Goal: Transaction & Acquisition: Subscribe to service/newsletter

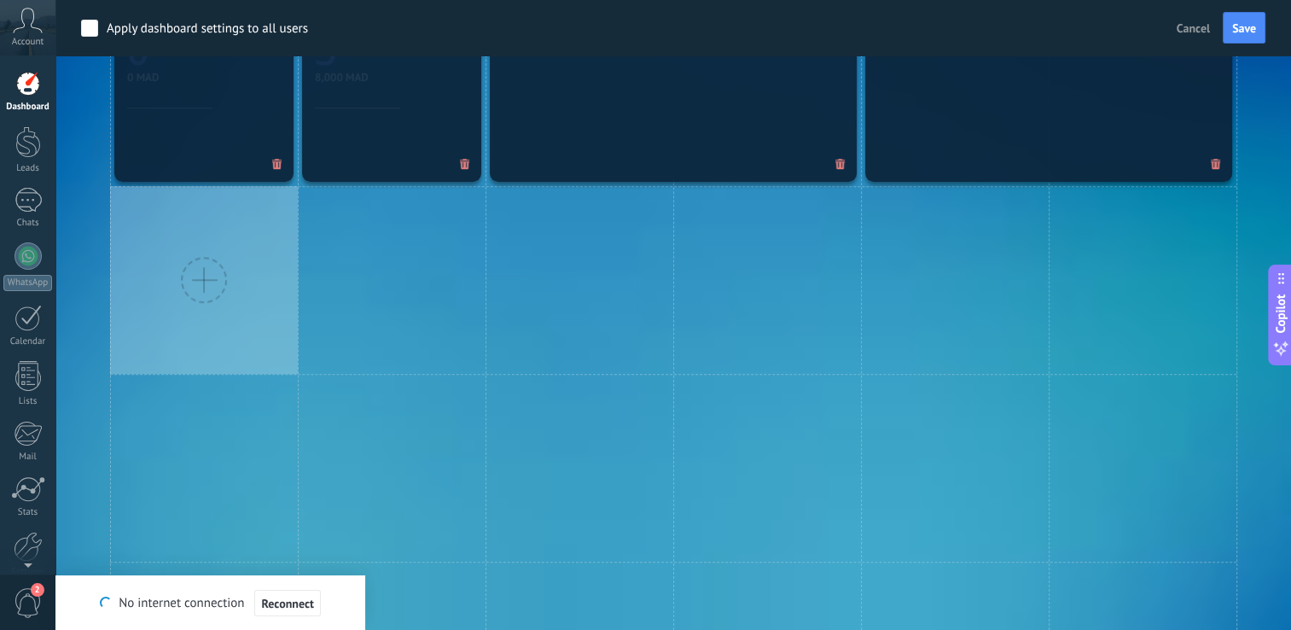
click at [247, 261] on div at bounding box center [204, 280] width 188 height 188
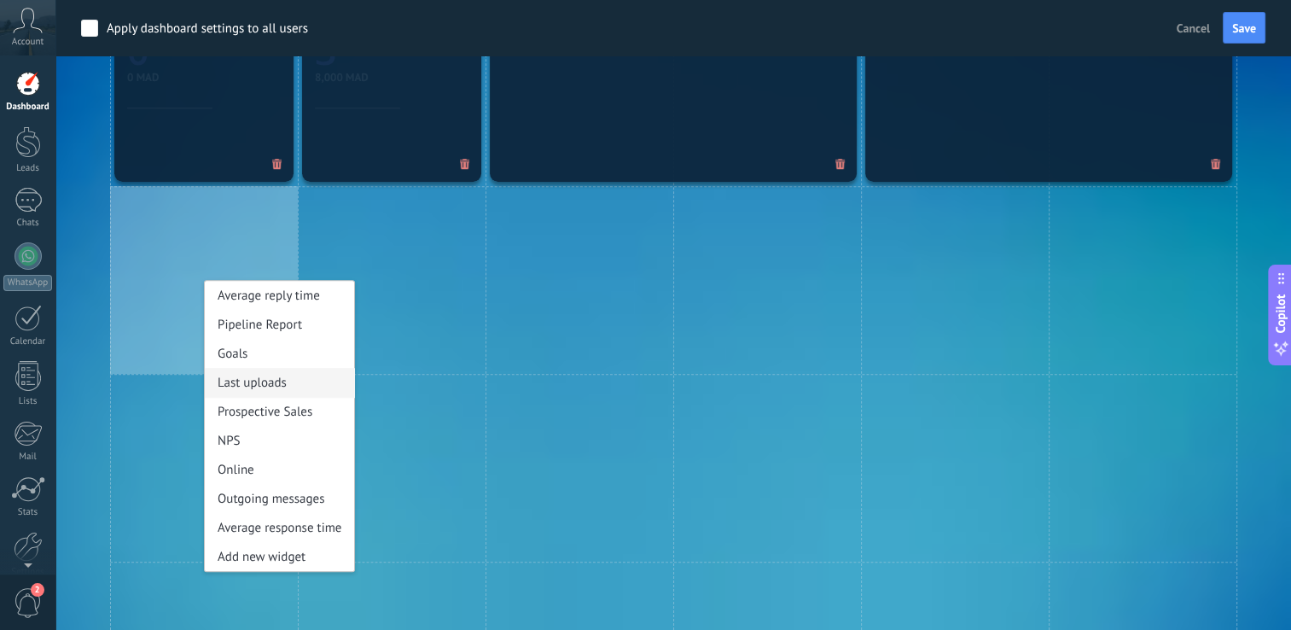
click at [271, 378] on div "Last uploads" at bounding box center [279, 382] width 149 height 29
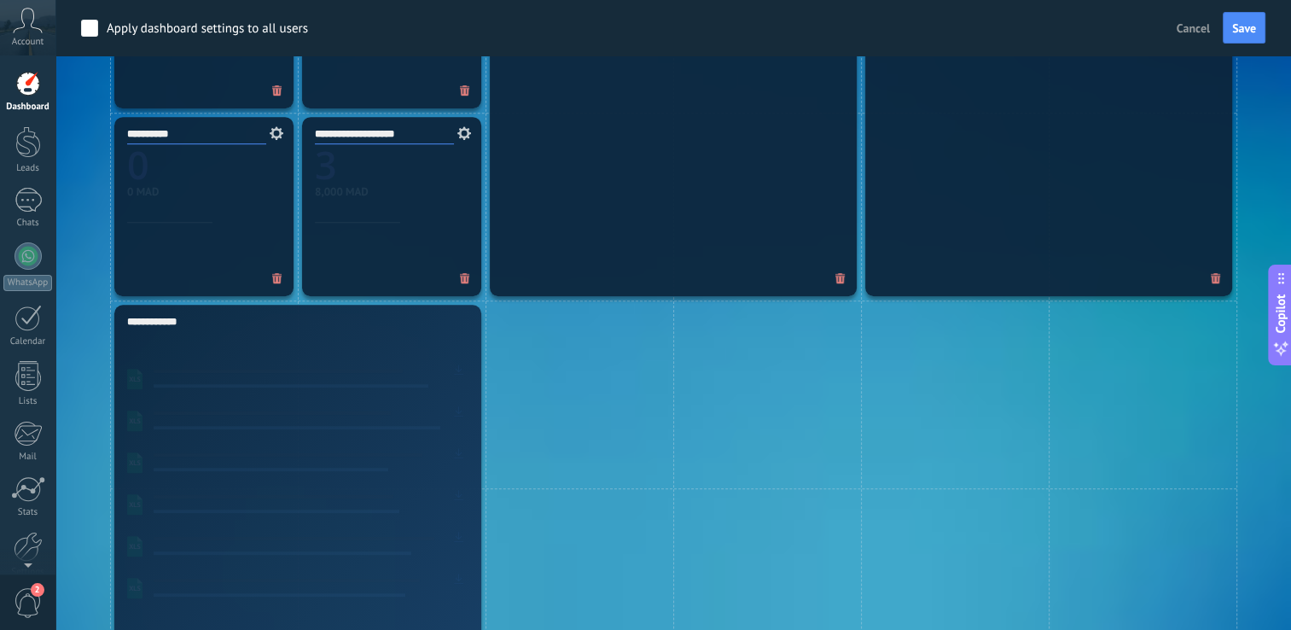
scroll to position [1053, 0]
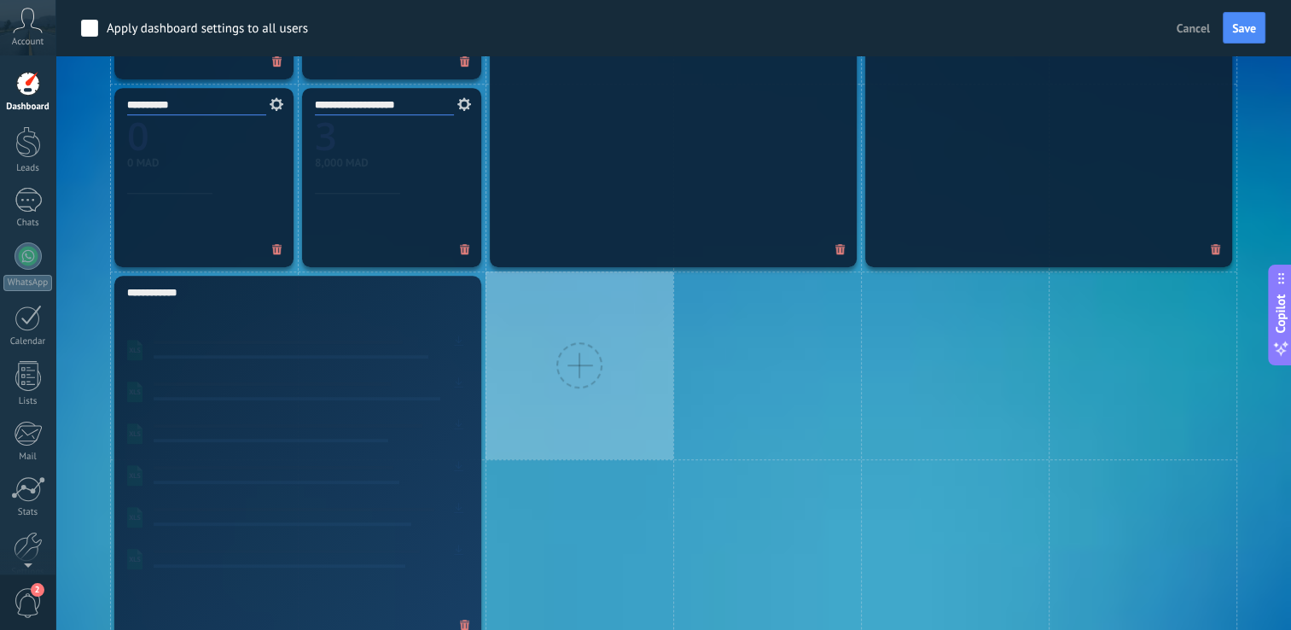
click at [519, 333] on div at bounding box center [580, 365] width 188 height 188
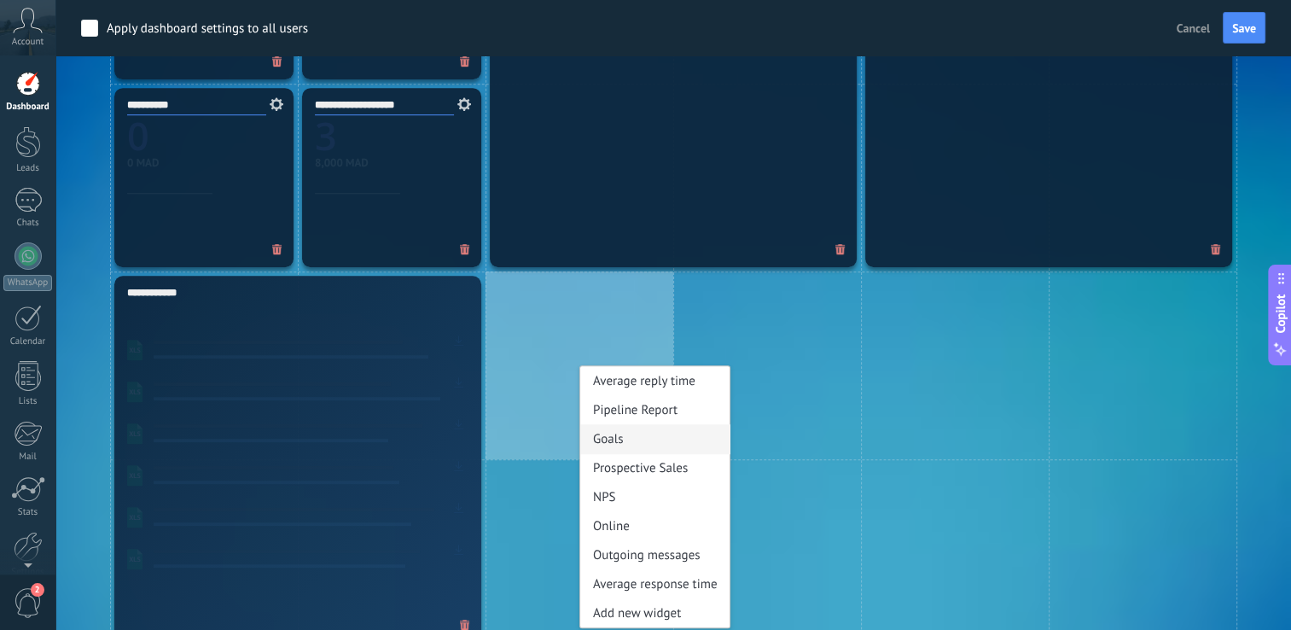
click at [625, 432] on div "Goals" at bounding box center [654, 438] width 149 height 29
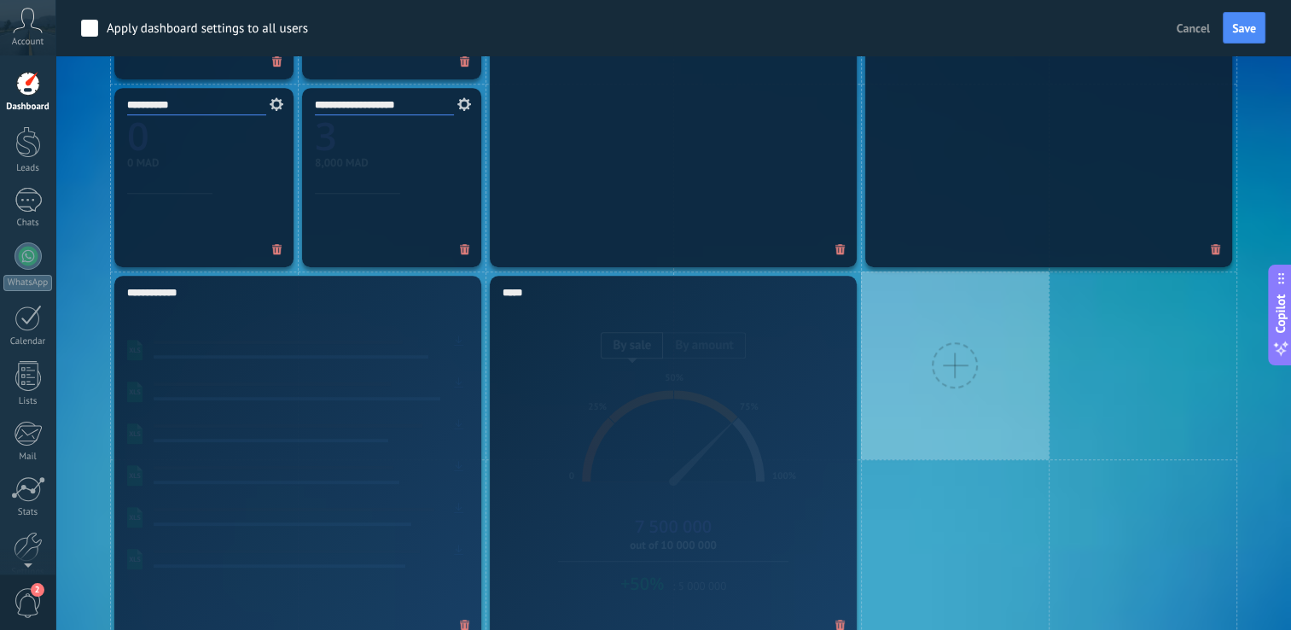
click at [908, 387] on div at bounding box center [955, 365] width 188 height 188
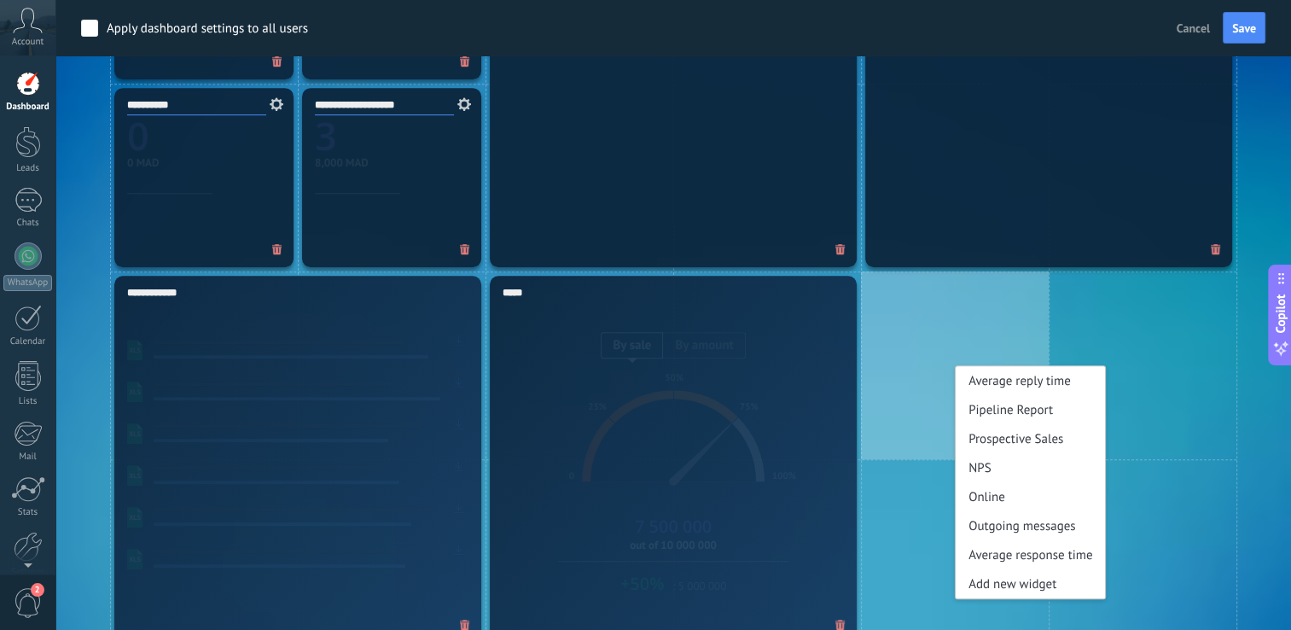
scroll to position [1197, 0]
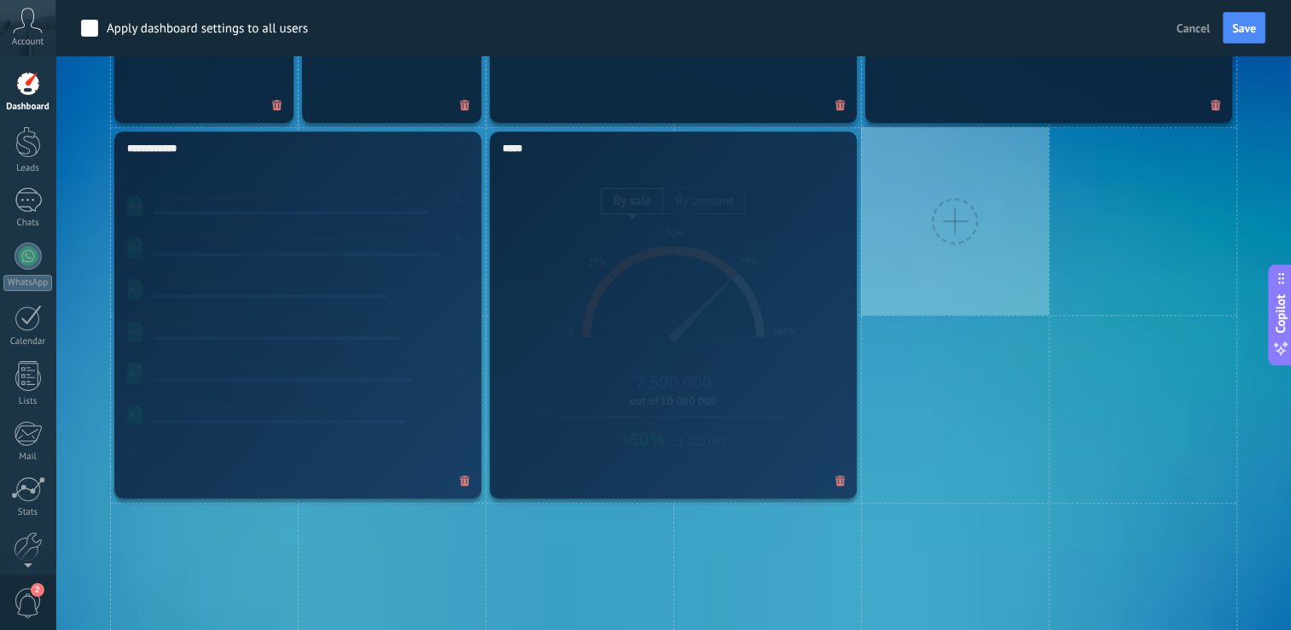
click at [961, 221] on div at bounding box center [955, 221] width 46 height 46
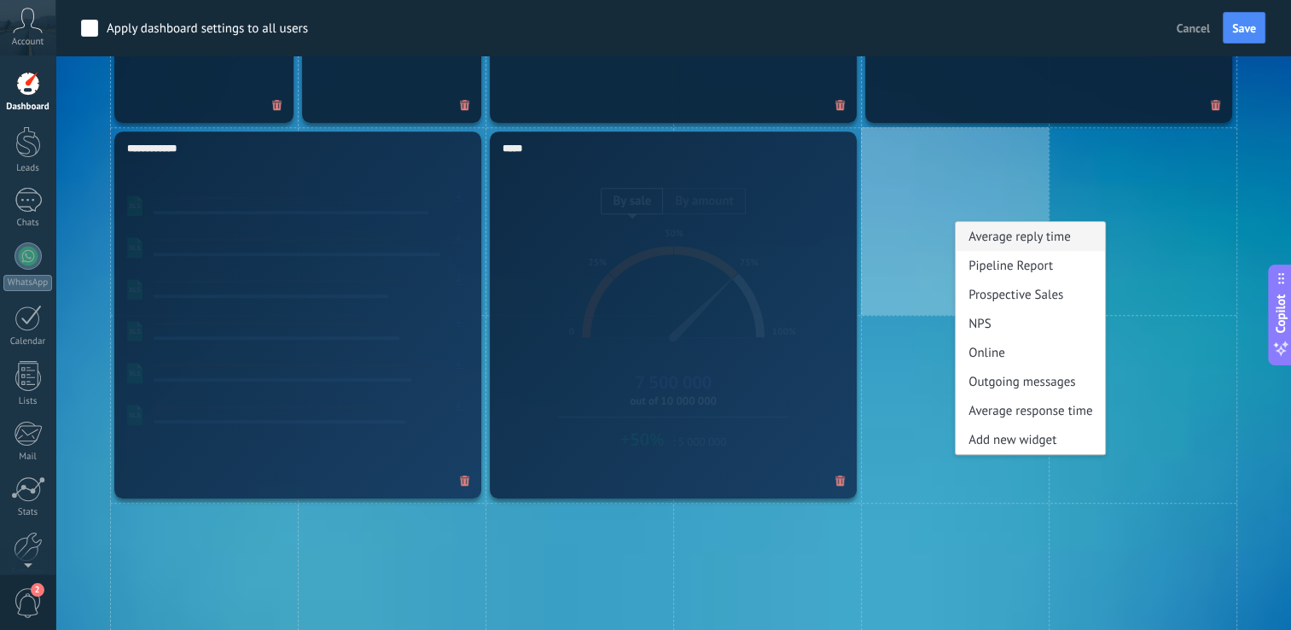
click at [973, 241] on div "Average reply time" at bounding box center [1030, 236] width 149 height 29
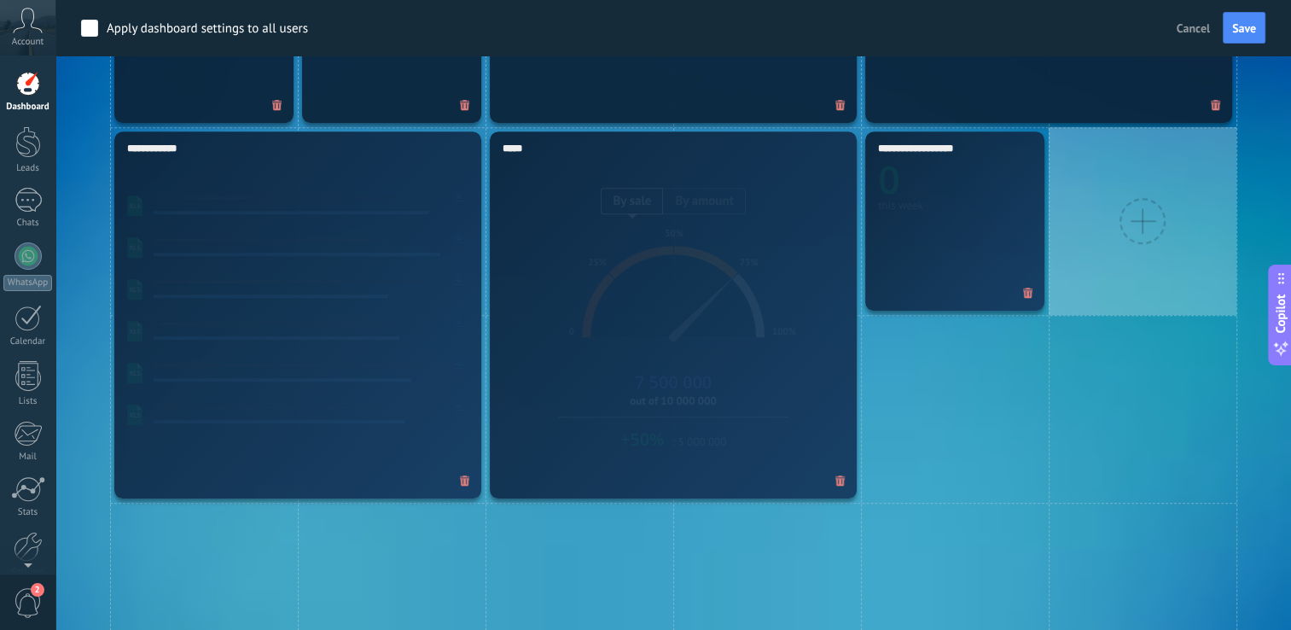
click at [1094, 237] on div at bounding box center [1143, 221] width 188 height 188
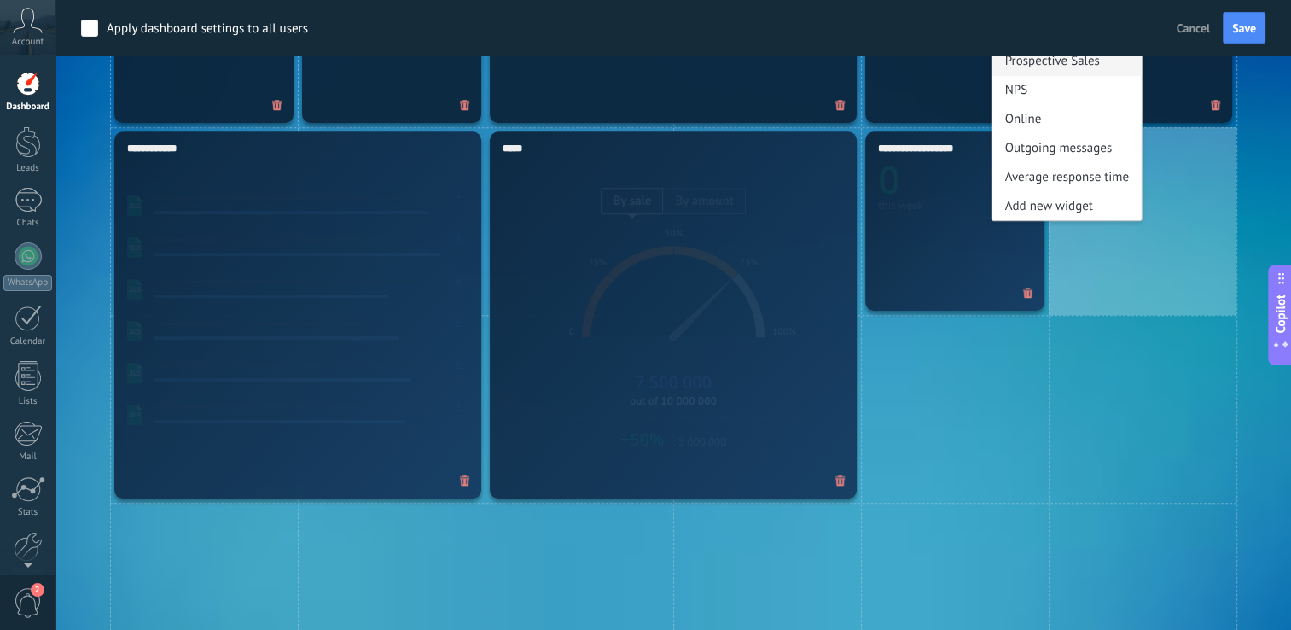
click at [1038, 67] on div "Prospective Sales" at bounding box center [1066, 60] width 149 height 29
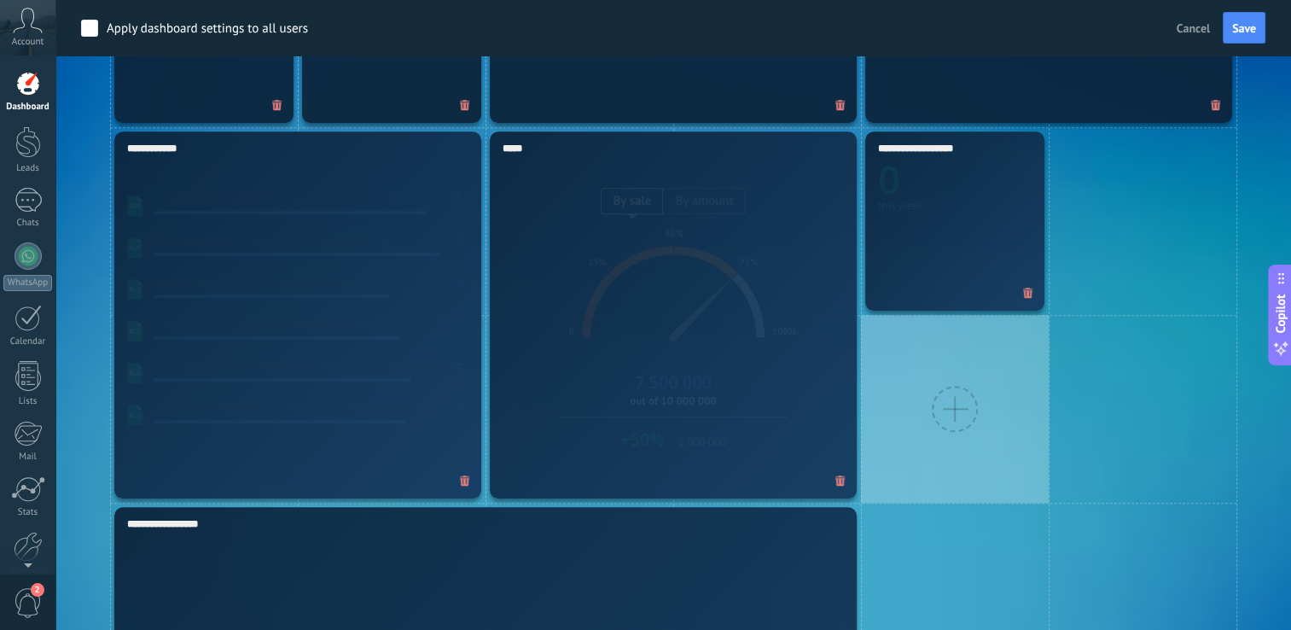
click at [986, 378] on div at bounding box center [955, 409] width 188 height 188
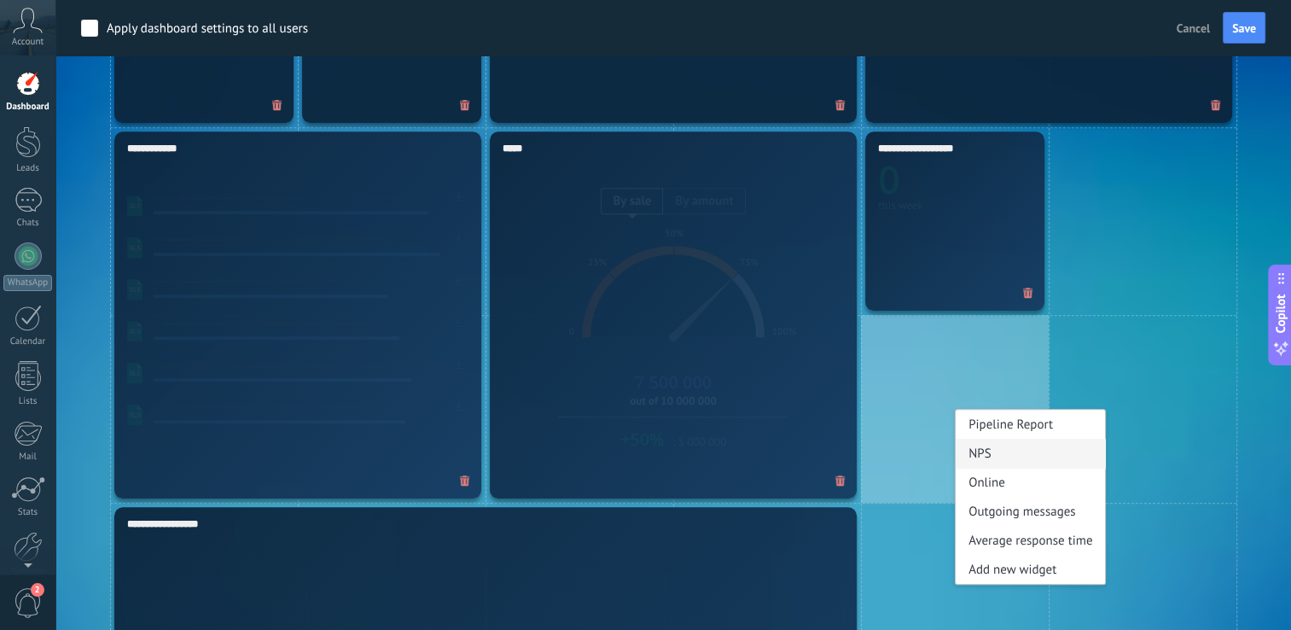
click at [998, 460] on div "NPS" at bounding box center [1030, 453] width 149 height 29
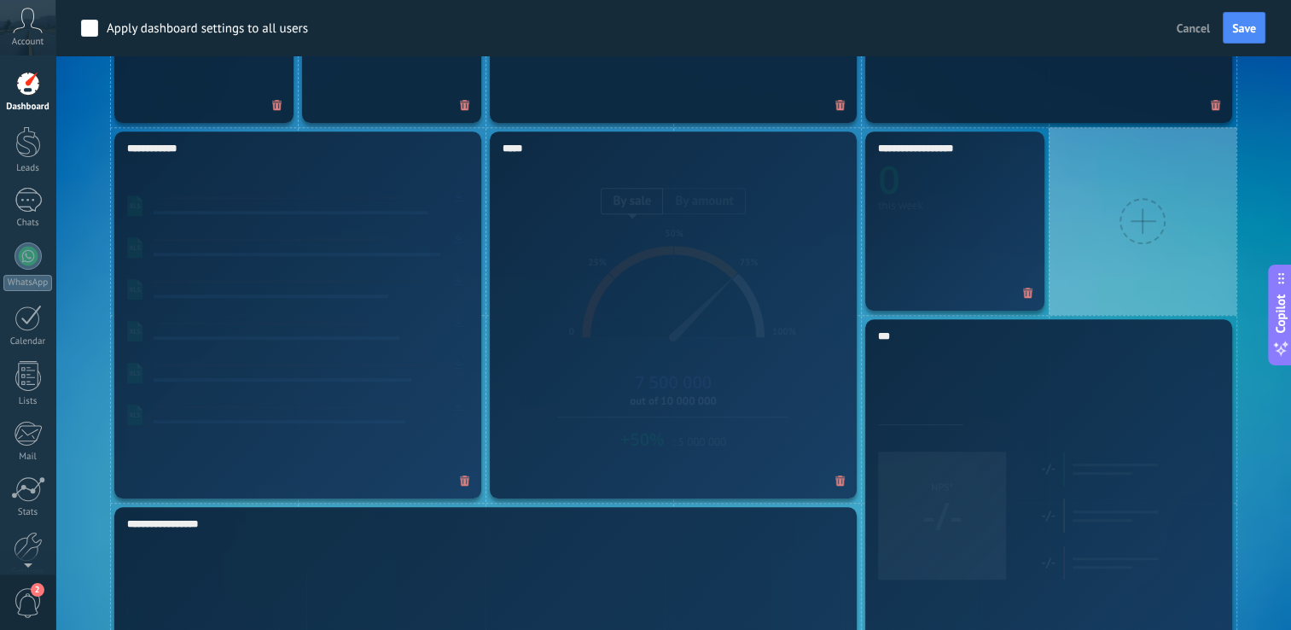
click at [1109, 244] on div at bounding box center [1143, 221] width 188 height 188
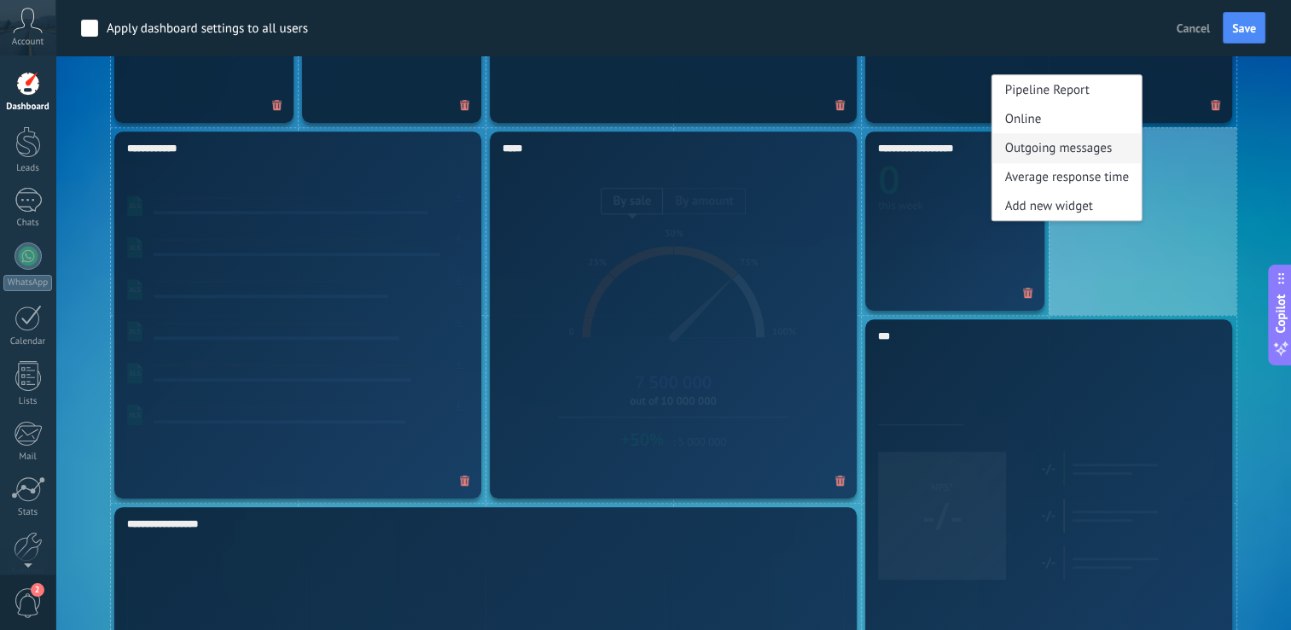
click at [1051, 146] on div "Outgoing messages" at bounding box center [1066, 147] width 149 height 29
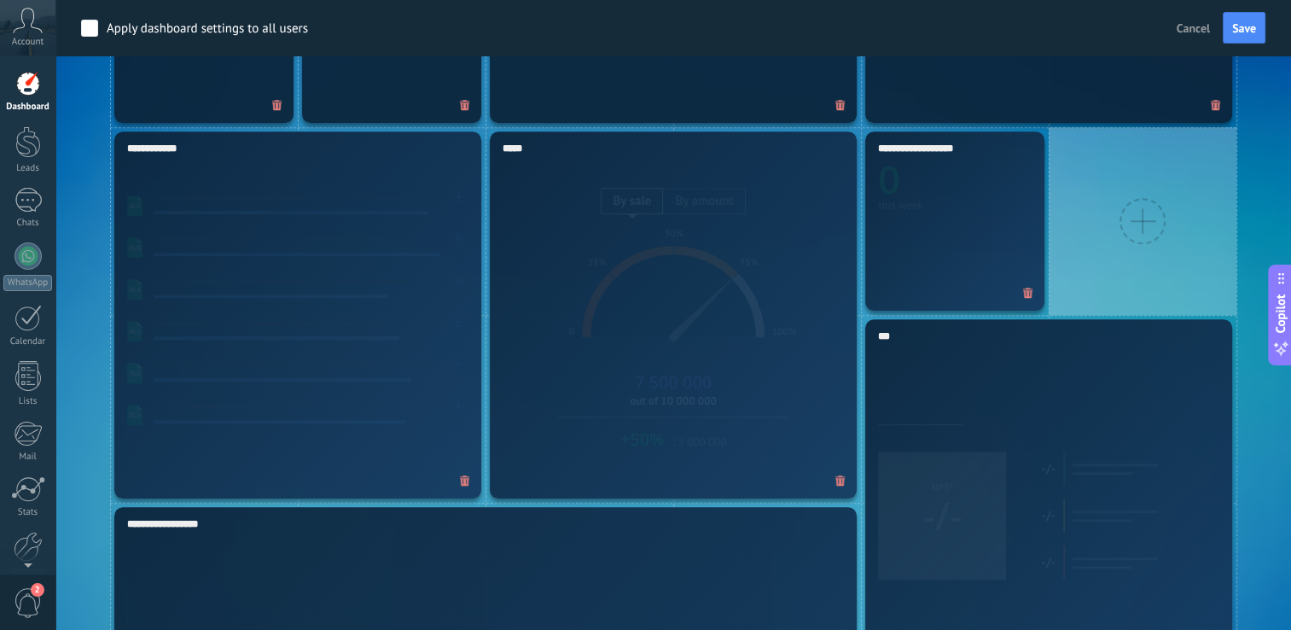
click at [1120, 213] on div at bounding box center [1143, 221] width 188 height 188
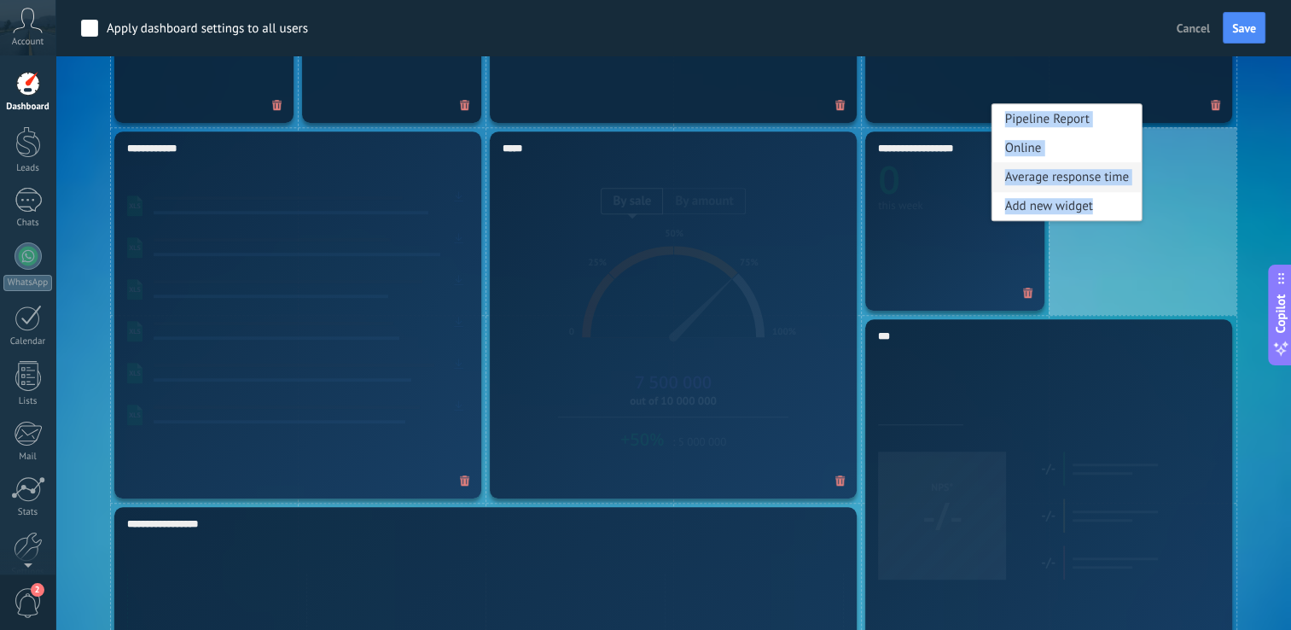
click at [1057, 172] on div "Average response time" at bounding box center [1066, 176] width 149 height 29
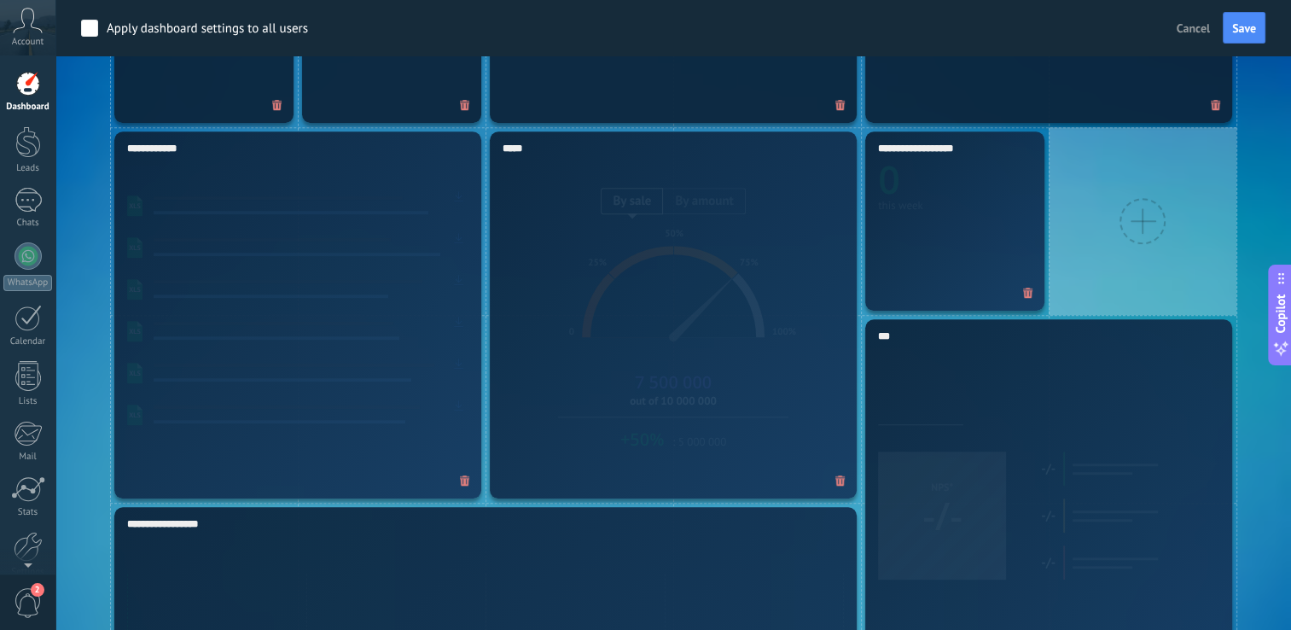
click at [1138, 218] on div at bounding box center [1143, 221] width 46 height 46
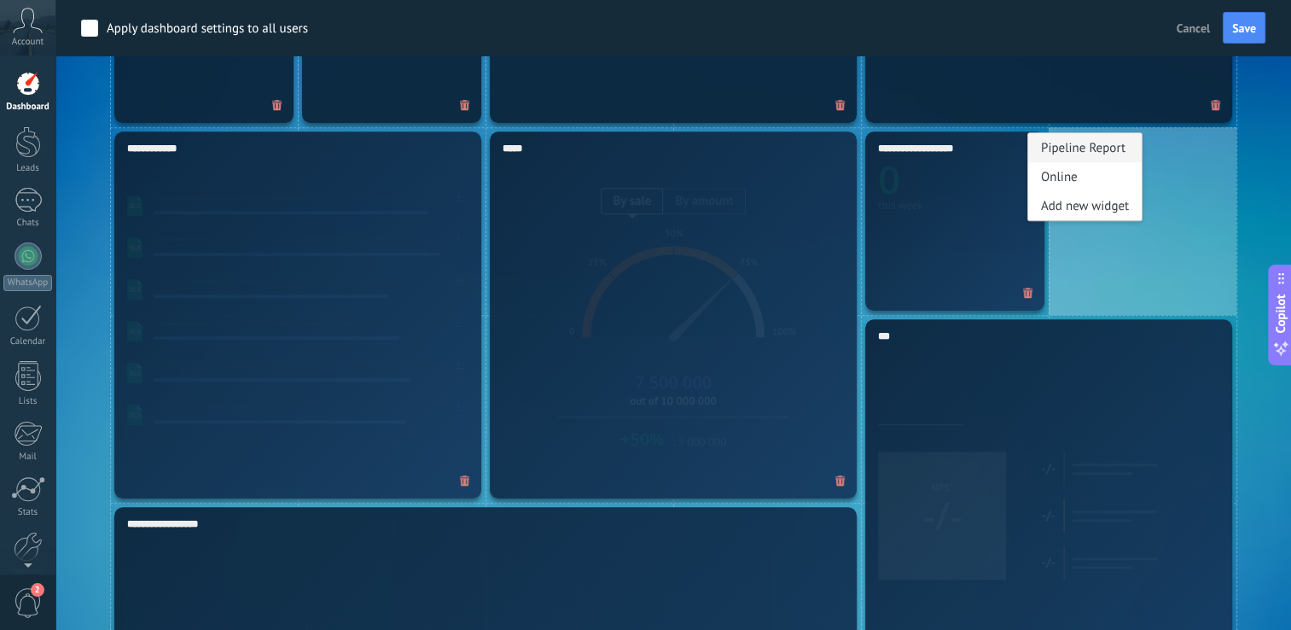
click at [1085, 149] on div "Pipeline Report" at bounding box center [1084, 147] width 113 height 29
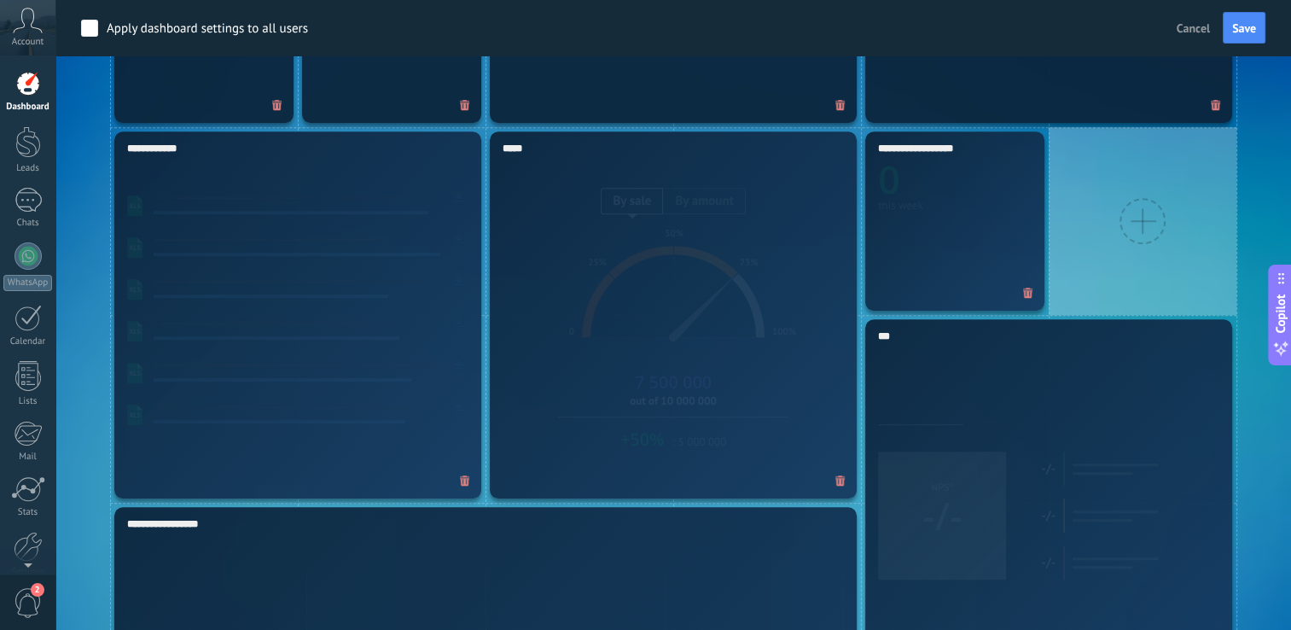
click at [1160, 217] on div at bounding box center [1143, 221] width 46 height 46
click at [1075, 178] on div "Online" at bounding box center [1084, 176] width 113 height 29
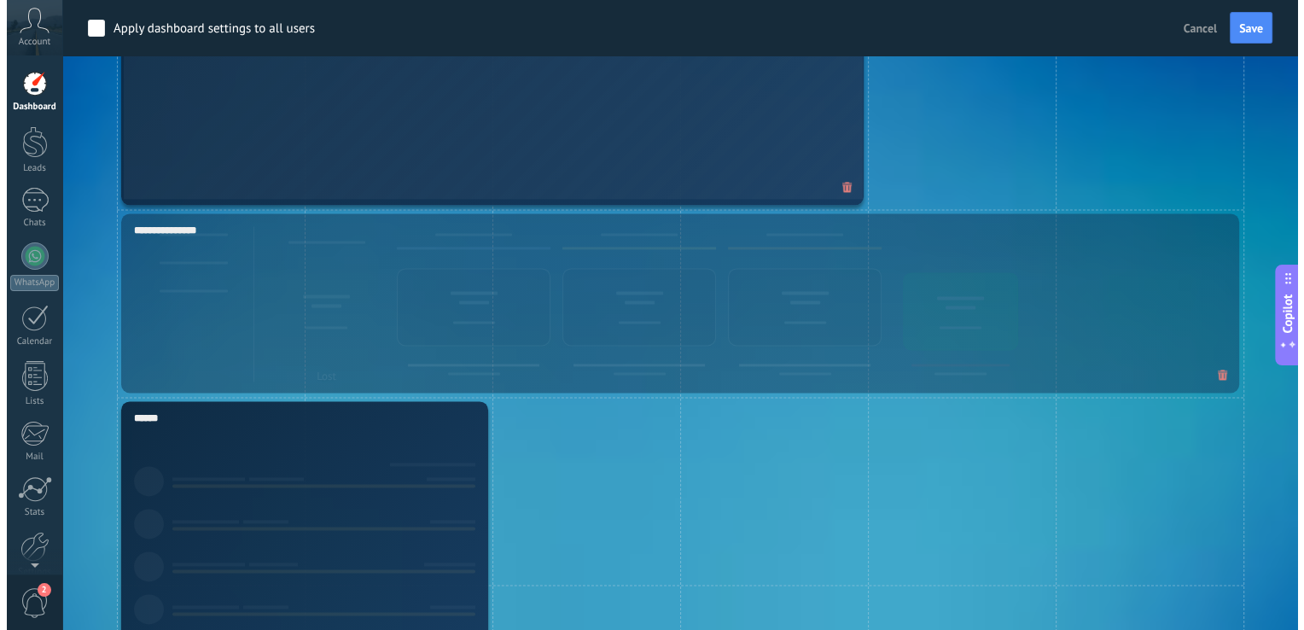
scroll to position [2307, 0]
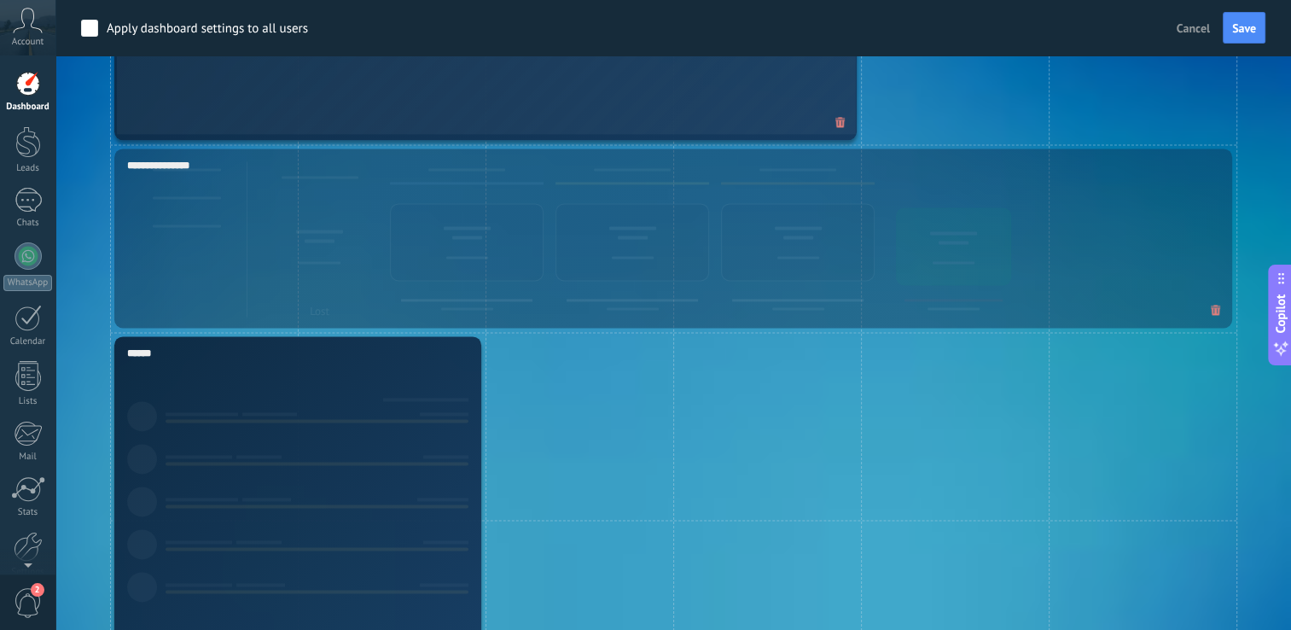
click at [724, 212] on div "**********" at bounding box center [673, 237] width 1118 height 179
click at [1211, 305] on icon at bounding box center [1216, 310] width 10 height 11
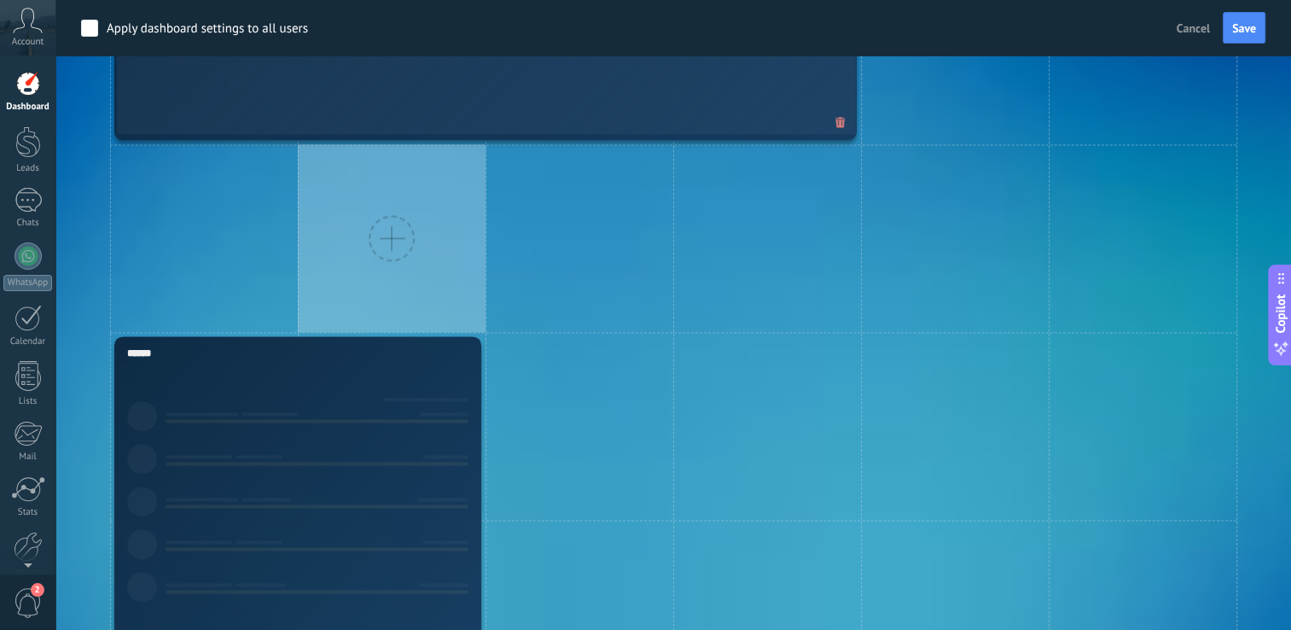
click at [463, 211] on div at bounding box center [392, 238] width 188 height 188
click at [441, 257] on div "Pipeline Report" at bounding box center [449, 253] width 113 height 29
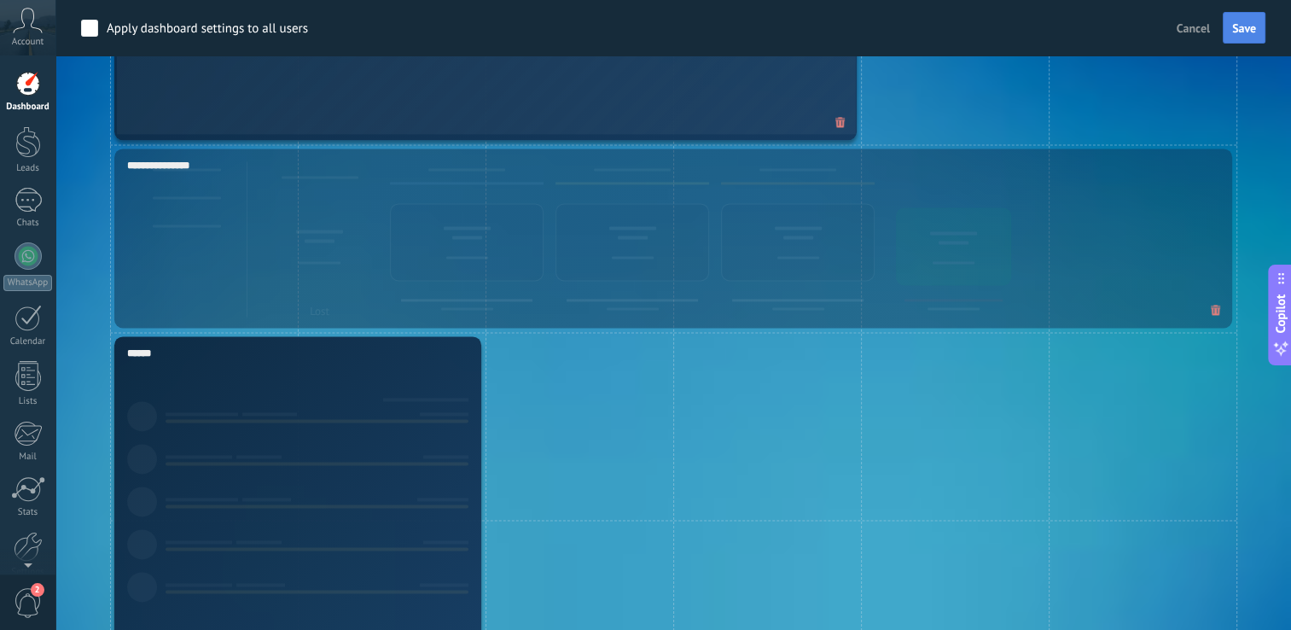
click at [1253, 40] on button "Save" at bounding box center [1244, 28] width 43 height 32
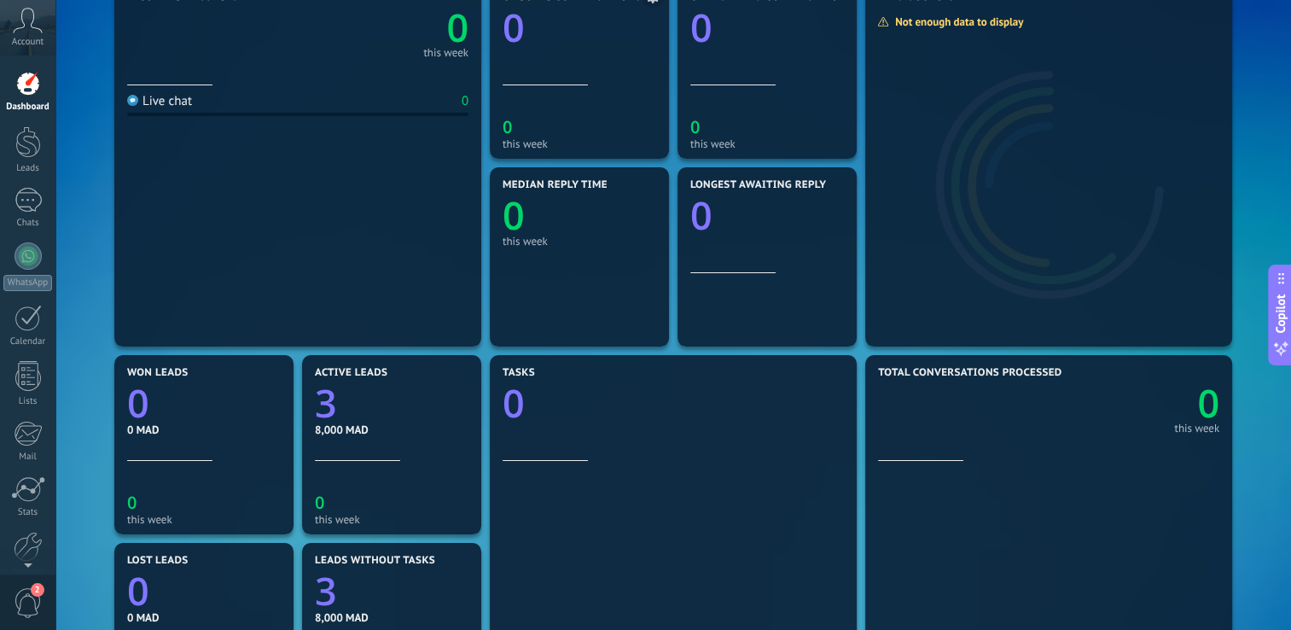
scroll to position [157, 0]
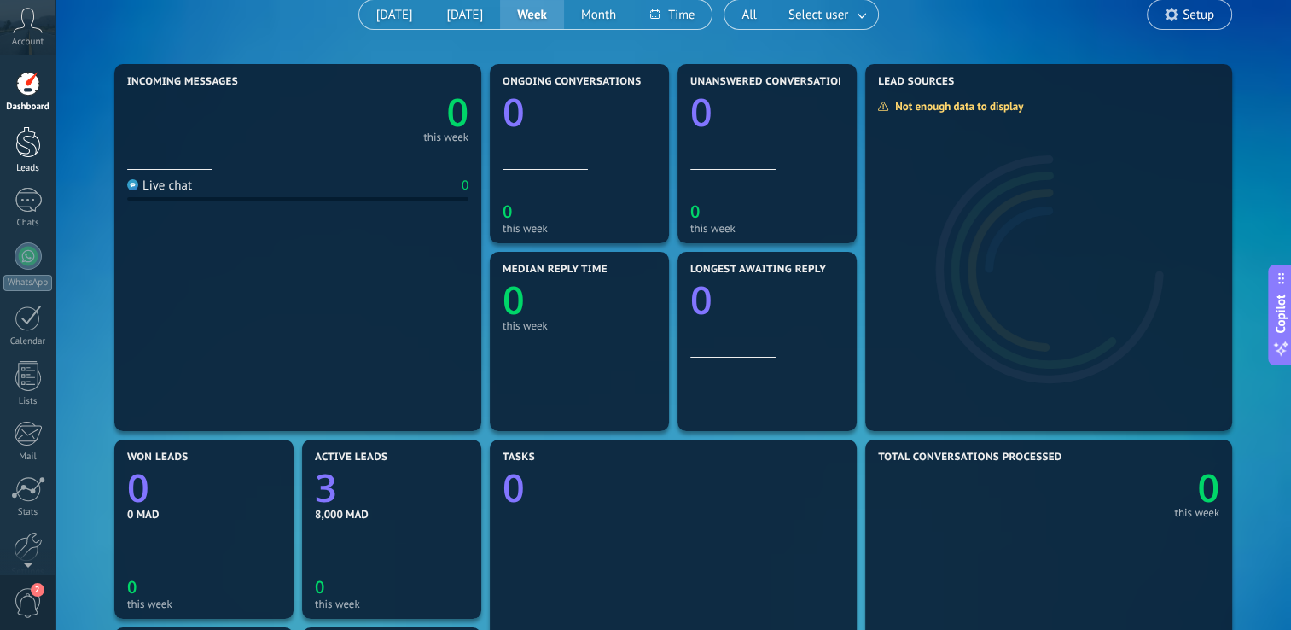
click at [10, 154] on link "Leads" at bounding box center [27, 150] width 55 height 48
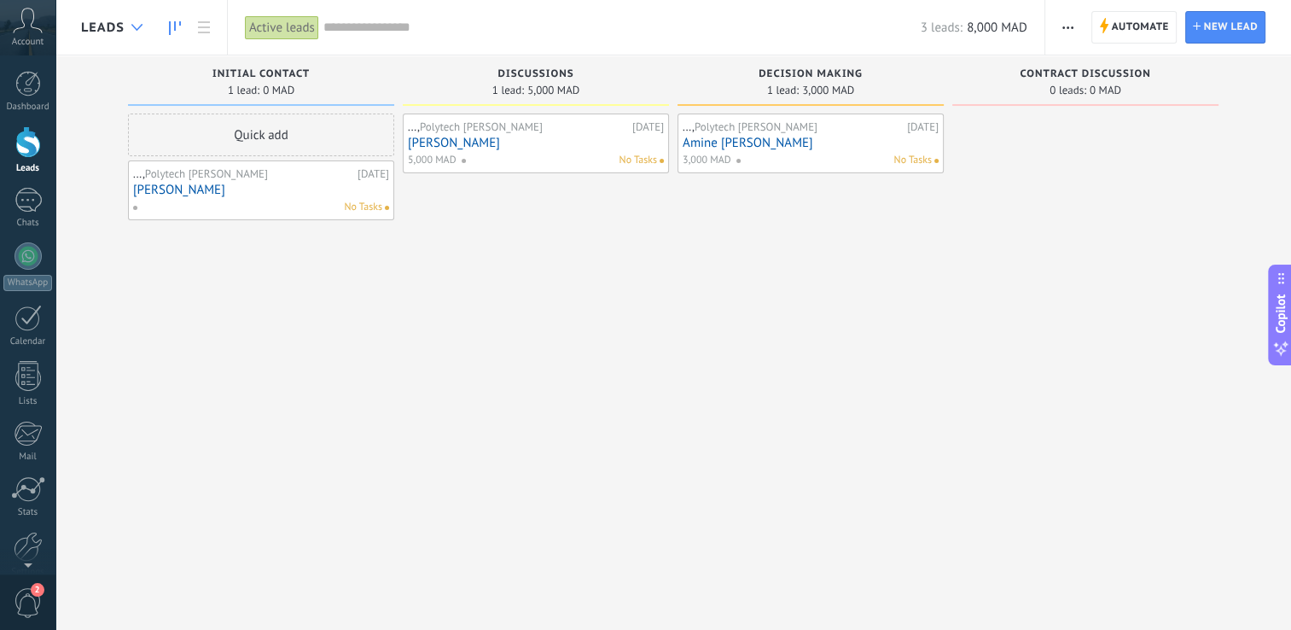
click at [123, 28] on div at bounding box center [137, 27] width 28 height 33
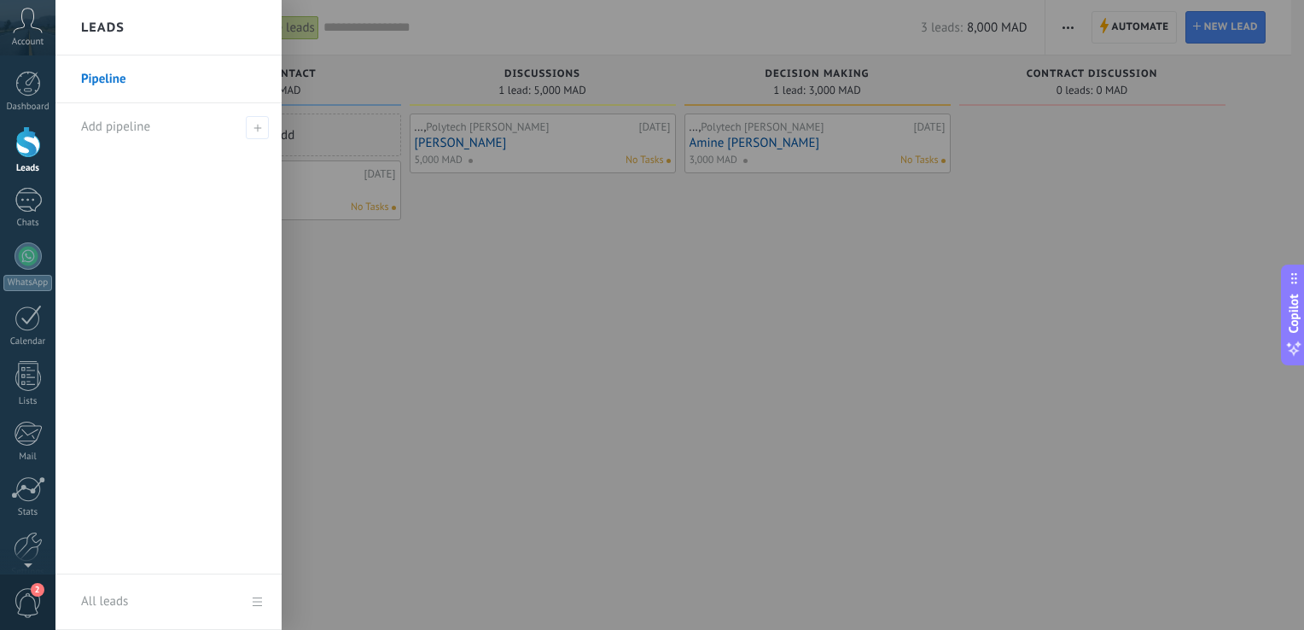
click at [123, 28] on h2 "Leads" at bounding box center [103, 28] width 44 height 54
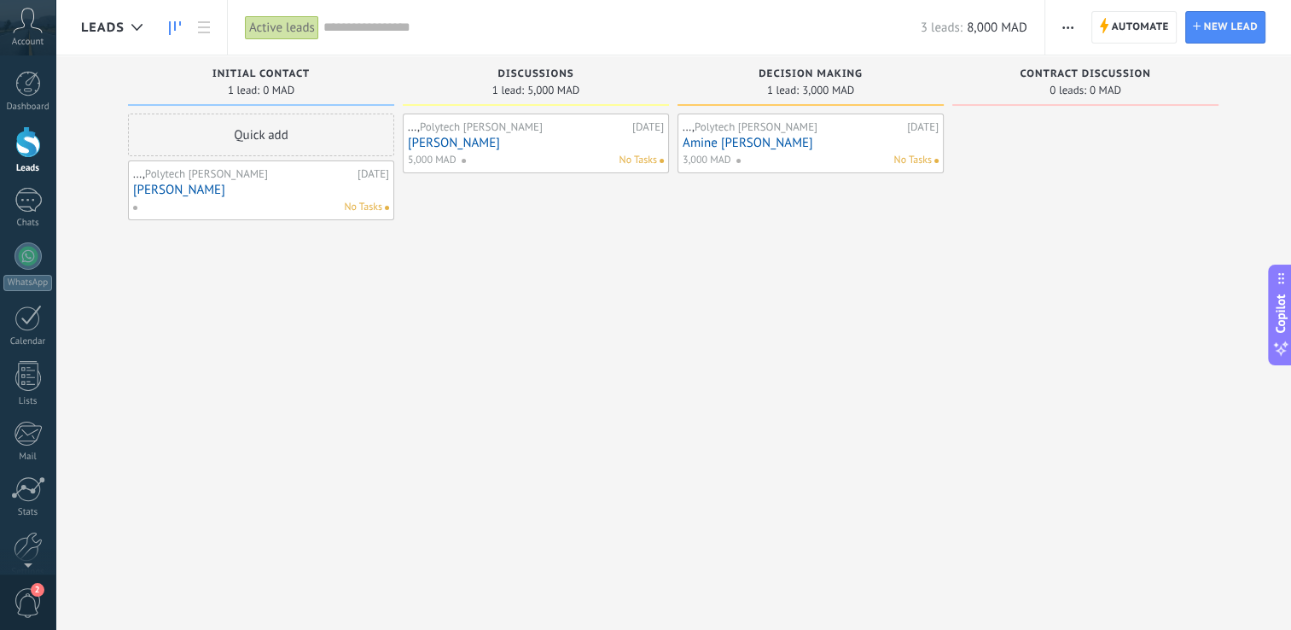
click at [170, 186] on link "[PERSON_NAME]" at bounding box center [261, 190] width 256 height 15
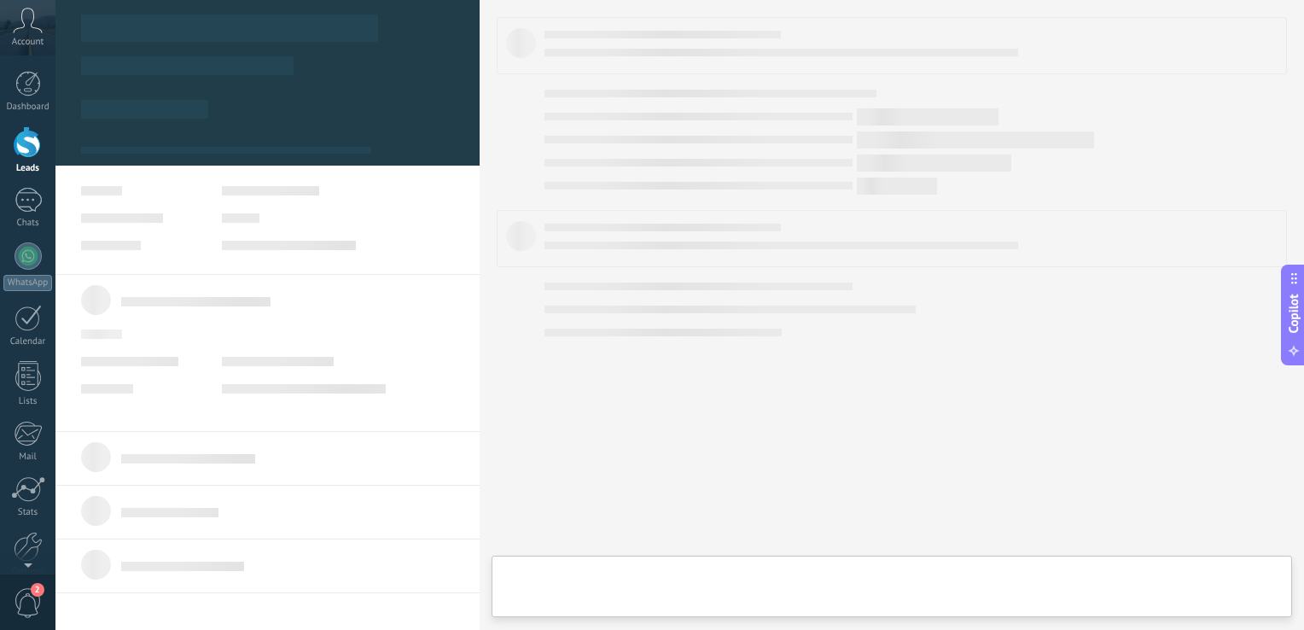
type textarea "**********"
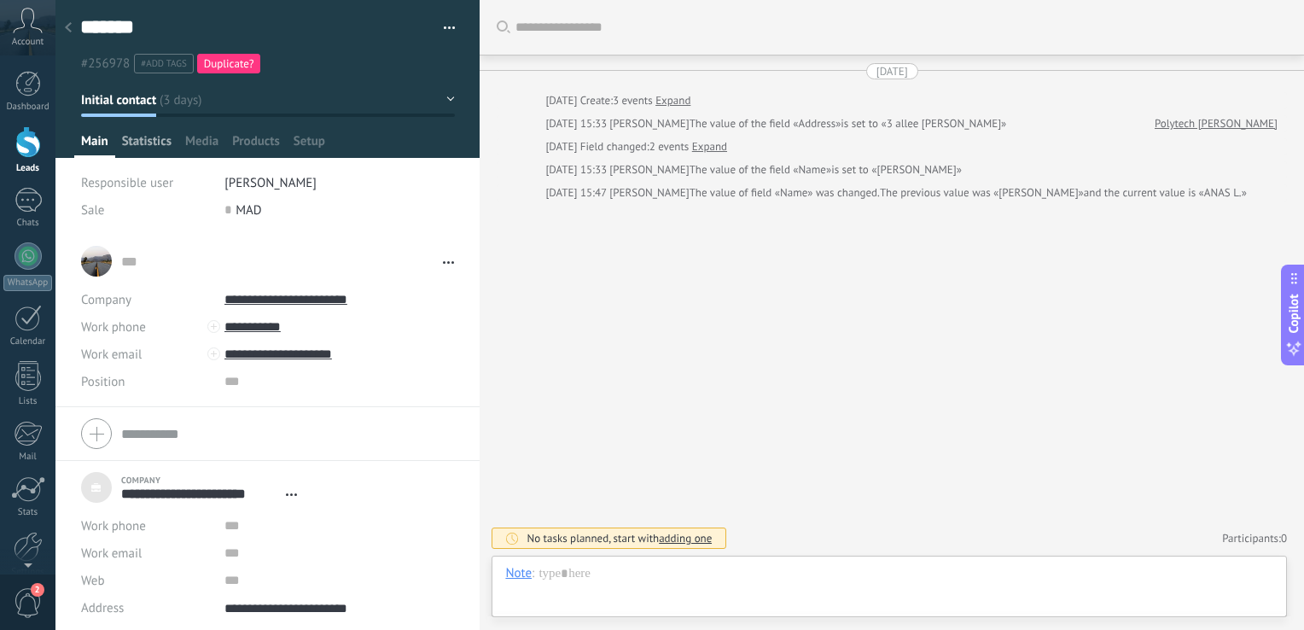
click at [146, 140] on span "Statistics" at bounding box center [146, 145] width 49 height 25
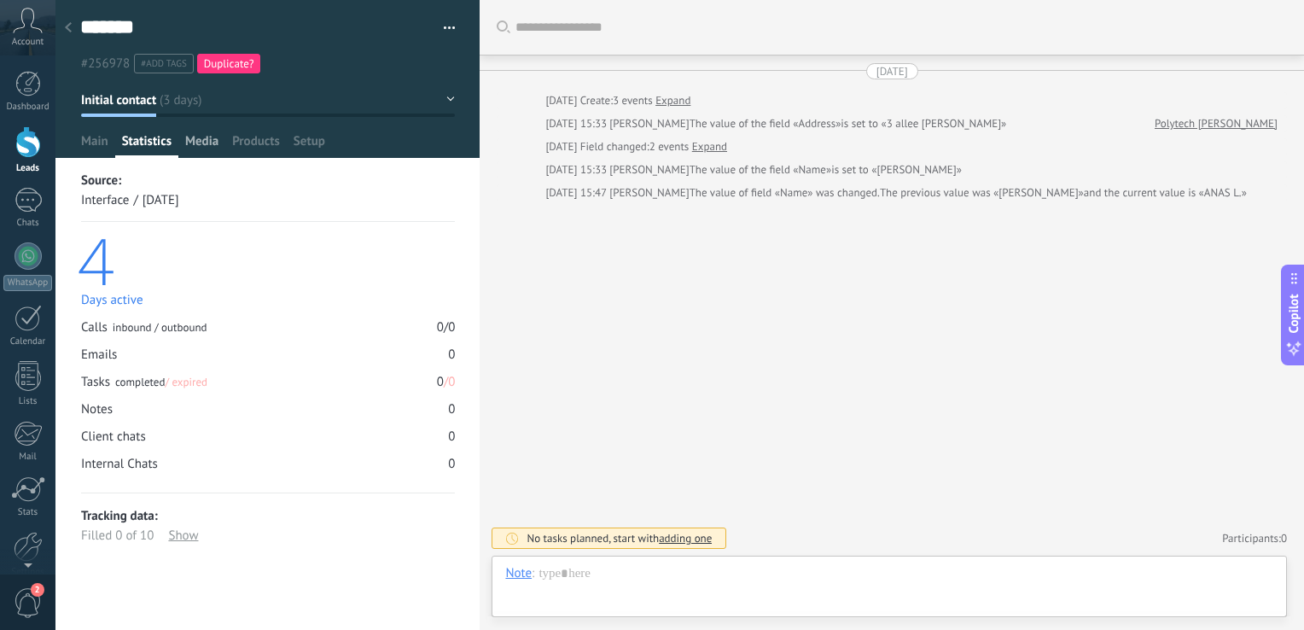
click at [191, 148] on span "Media" at bounding box center [201, 145] width 33 height 25
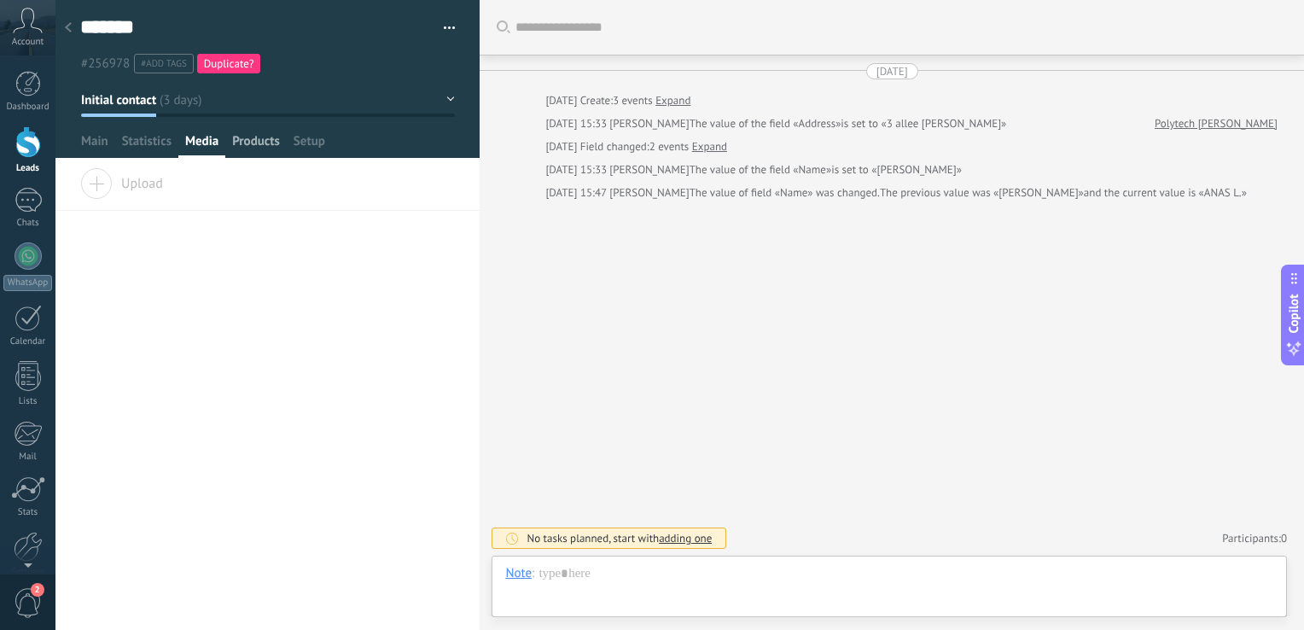
click at [249, 148] on span "Products" at bounding box center [256, 145] width 48 height 25
click at [206, 148] on span "Media" at bounding box center [201, 145] width 33 height 25
click at [99, 138] on span "Main" at bounding box center [94, 145] width 27 height 25
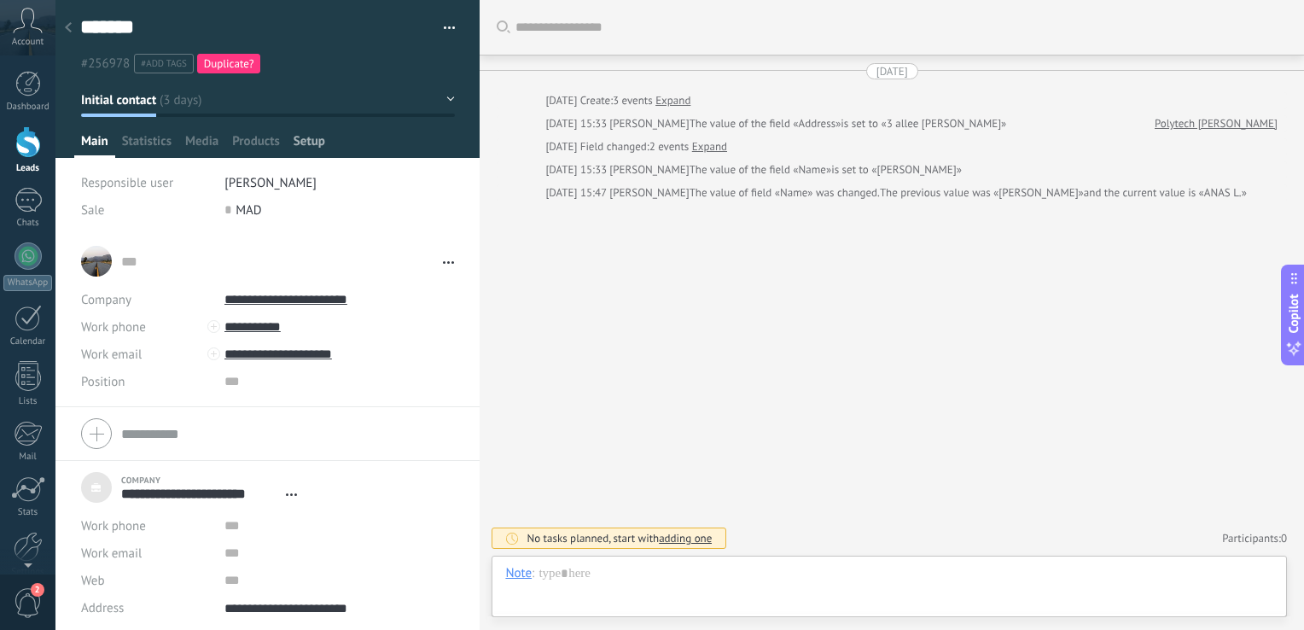
click at [311, 154] on span "Setup" at bounding box center [310, 145] width 32 height 25
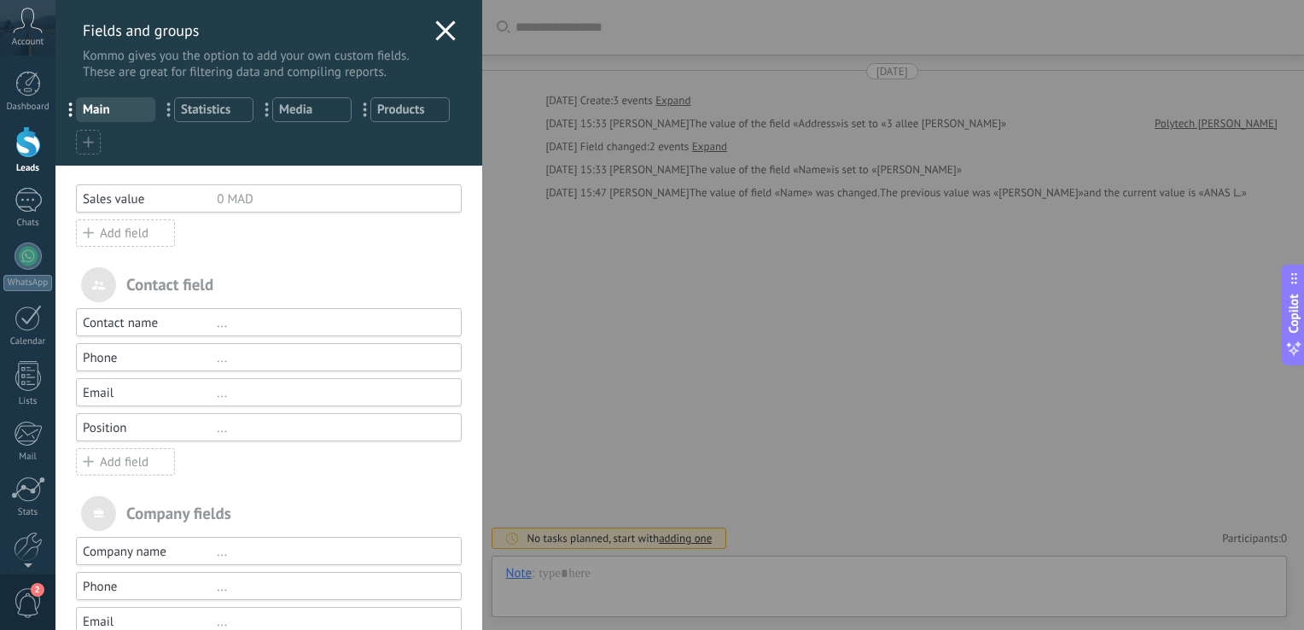
click at [85, 145] on icon at bounding box center [88, 142] width 11 height 11
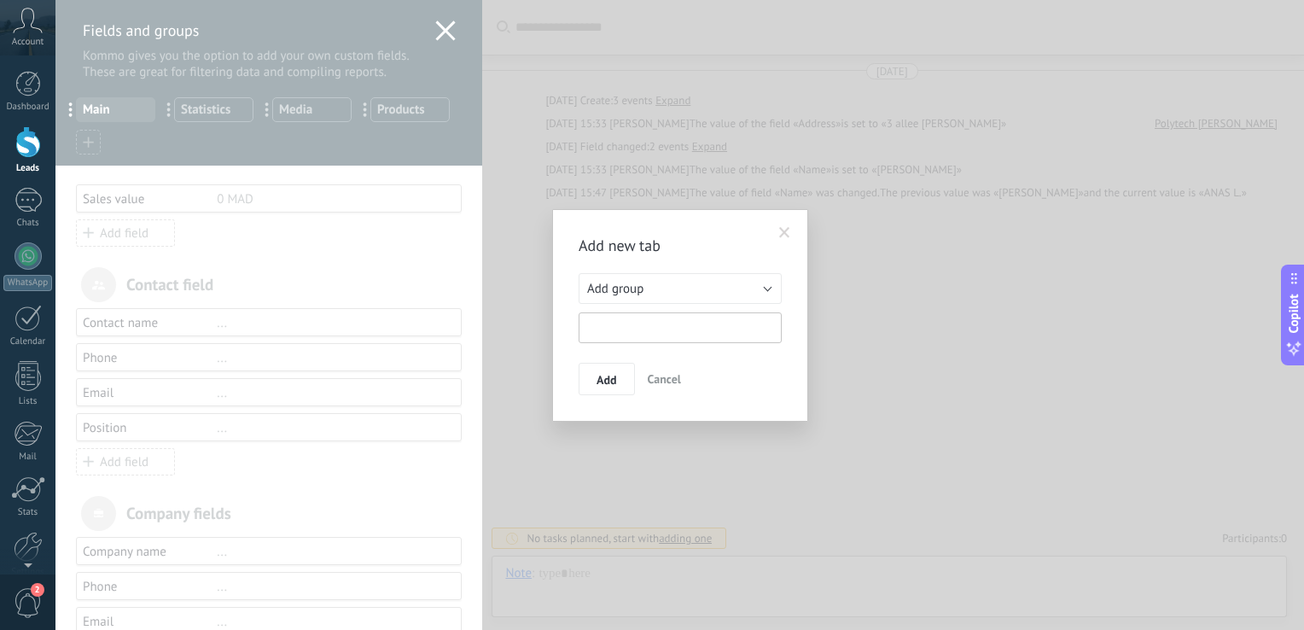
click at [609, 331] on input "text" at bounding box center [680, 327] width 203 height 31
type input "*******"
click at [614, 381] on span "Add" at bounding box center [606, 380] width 20 height 12
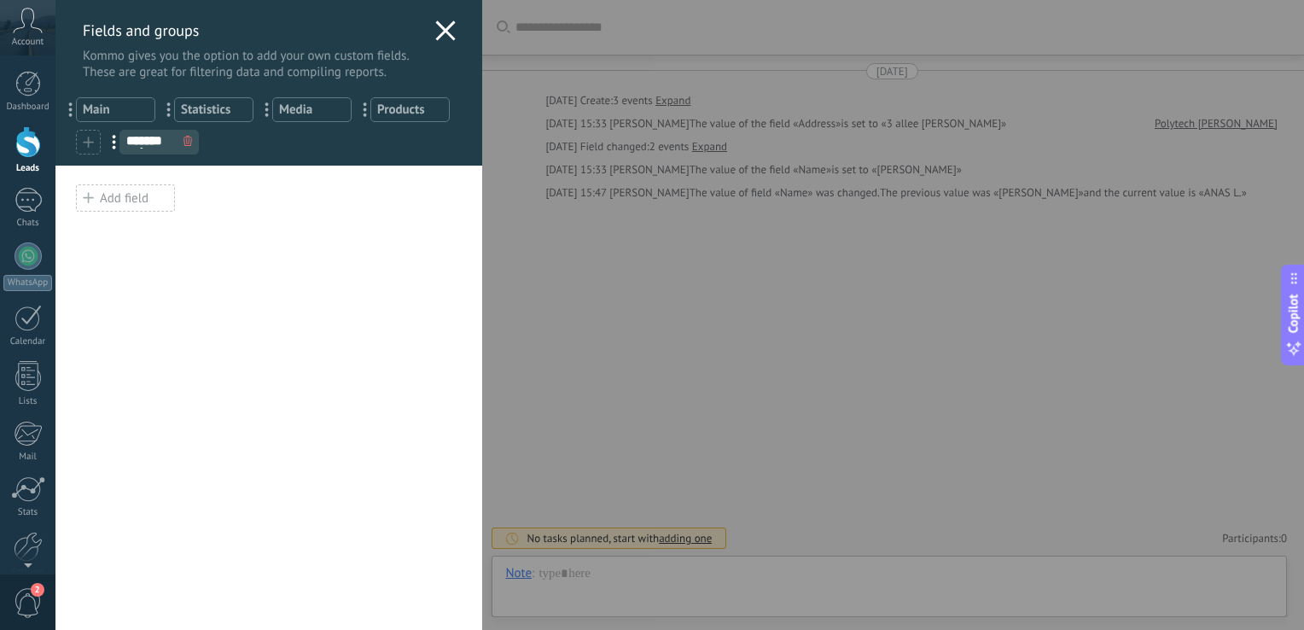
click at [155, 198] on div "Add field" at bounding box center [125, 197] width 99 height 27
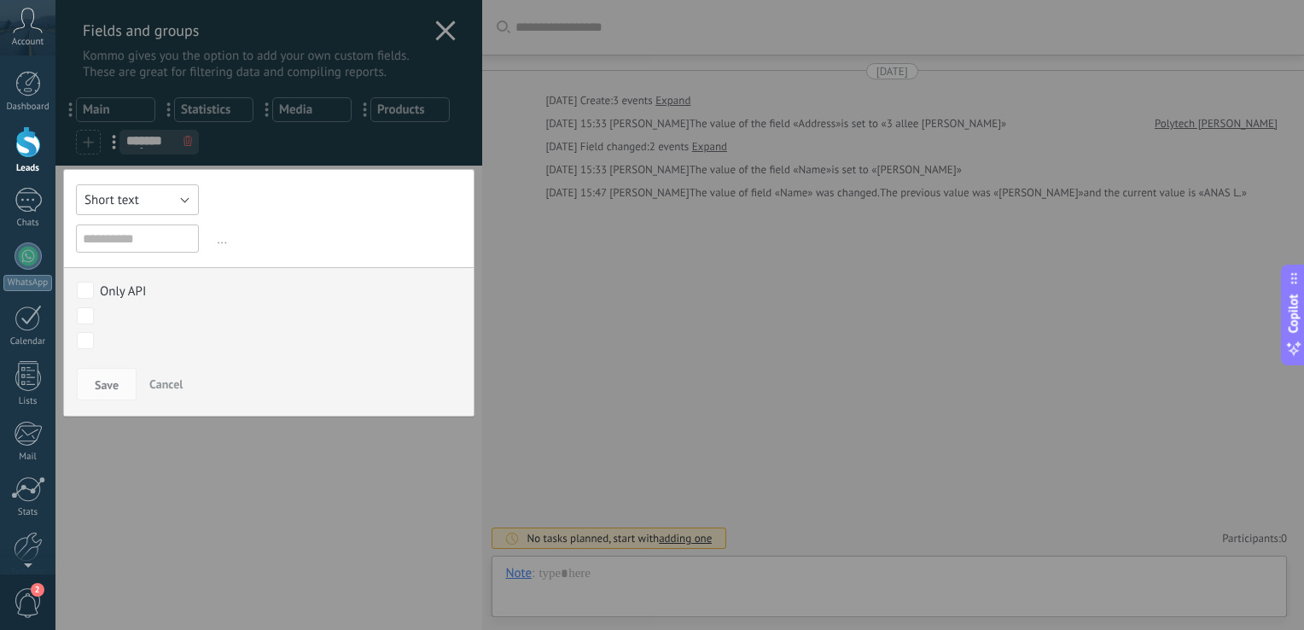
click at [157, 204] on button "Short text" at bounding box center [137, 199] width 123 height 31
drag, startPoint x: 149, startPoint y: 285, endPoint x: 149, endPoint y: 268, distance: 17.1
click at [149, 270] on div "Short text Numeric Toggle switch Select Multiselect Date Url Long text Radiobut…" at bounding box center [268, 292] width 411 height 247
drag, startPoint x: 149, startPoint y: 268, endPoint x: 153, endPoint y: 203, distance: 64.9
click at [153, 203] on button "Short text" at bounding box center [137, 199] width 123 height 31
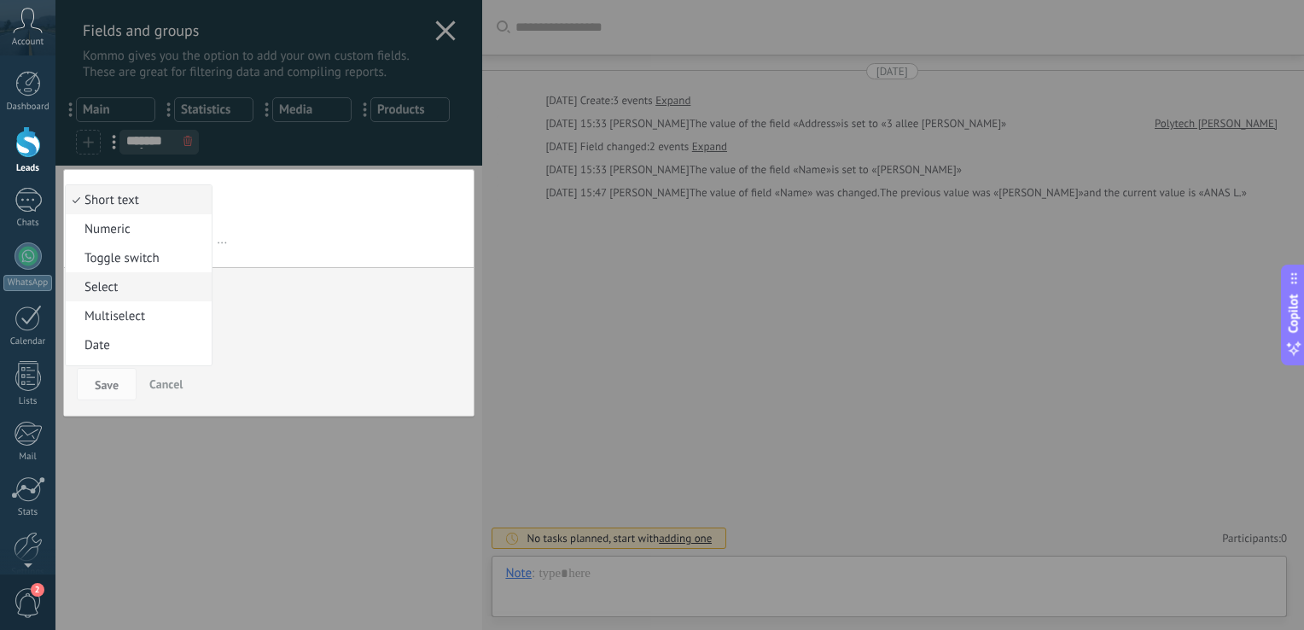
click at [137, 286] on span "Select" at bounding box center [136, 287] width 141 height 16
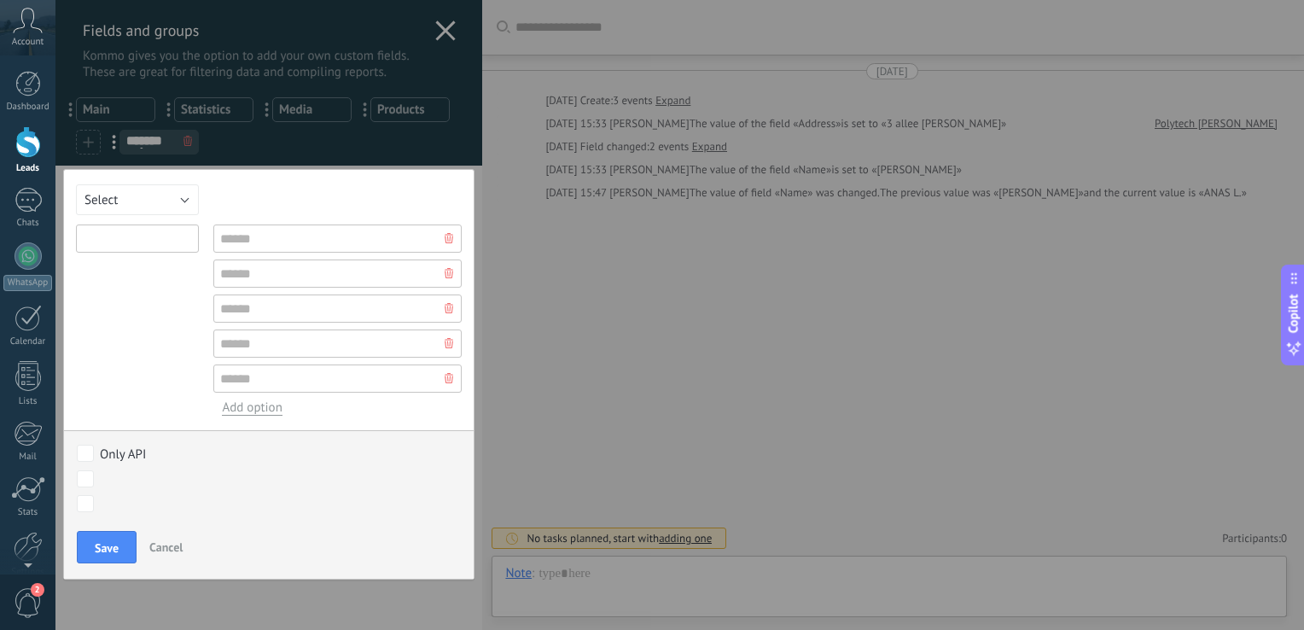
click at [143, 238] on input "text" at bounding box center [137, 238] width 123 height 28
click at [135, 236] on input "**********" at bounding box center [137, 238] width 123 height 28
type input "**********"
click at [245, 244] on input "text" at bounding box center [337, 238] width 248 height 28
type input "****"
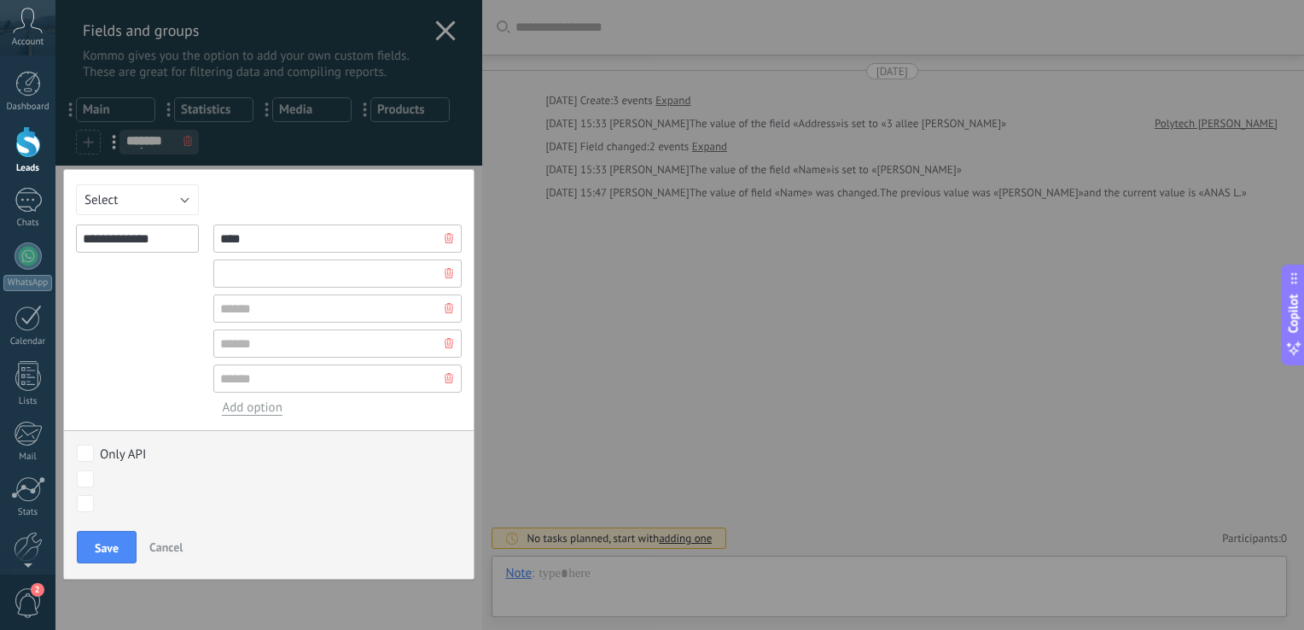
click at [246, 268] on input "text" at bounding box center [337, 273] width 248 height 28
click at [232, 309] on input "text" at bounding box center [337, 308] width 248 height 28
drag, startPoint x: 225, startPoint y: 275, endPoint x: 216, endPoint y: 275, distance: 9.4
click at [216, 275] on input "******" at bounding box center [337, 273] width 248 height 28
type input "******"
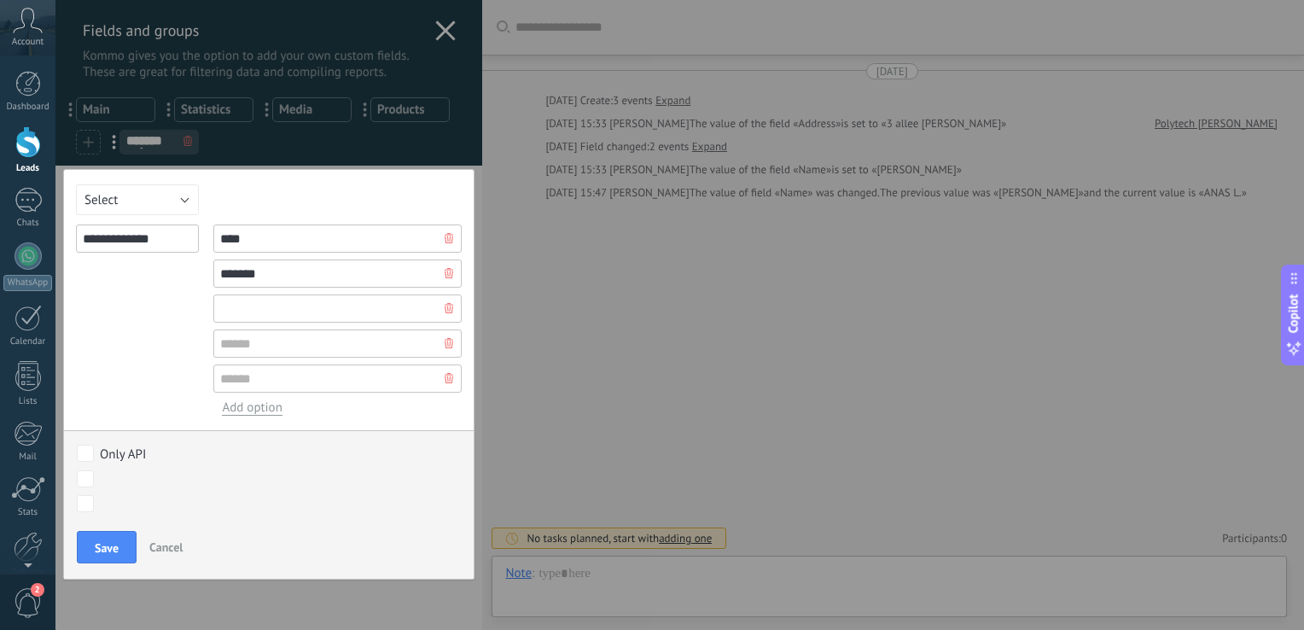
click at [218, 305] on input "text" at bounding box center [337, 308] width 248 height 28
type input "***"
click at [253, 336] on input "text" at bounding box center [337, 343] width 248 height 28
type input "********"
click at [111, 457] on div "Only API" at bounding box center [123, 454] width 46 height 16
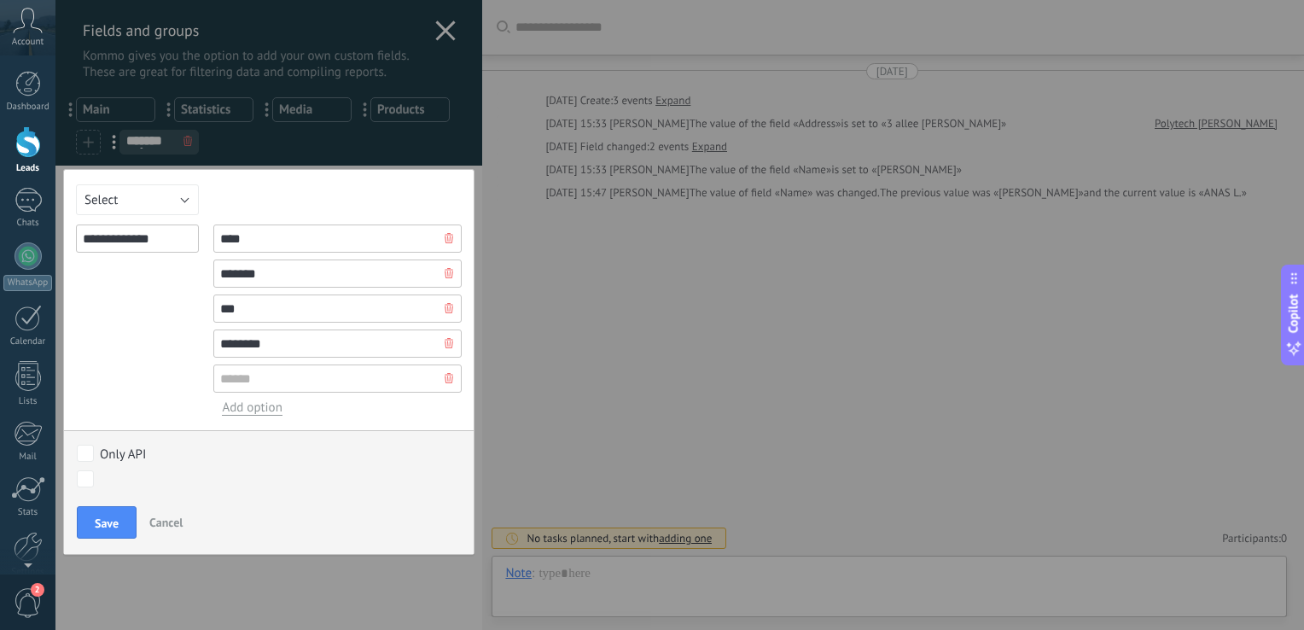
click at [105, 451] on div "Only API" at bounding box center [123, 454] width 46 height 16
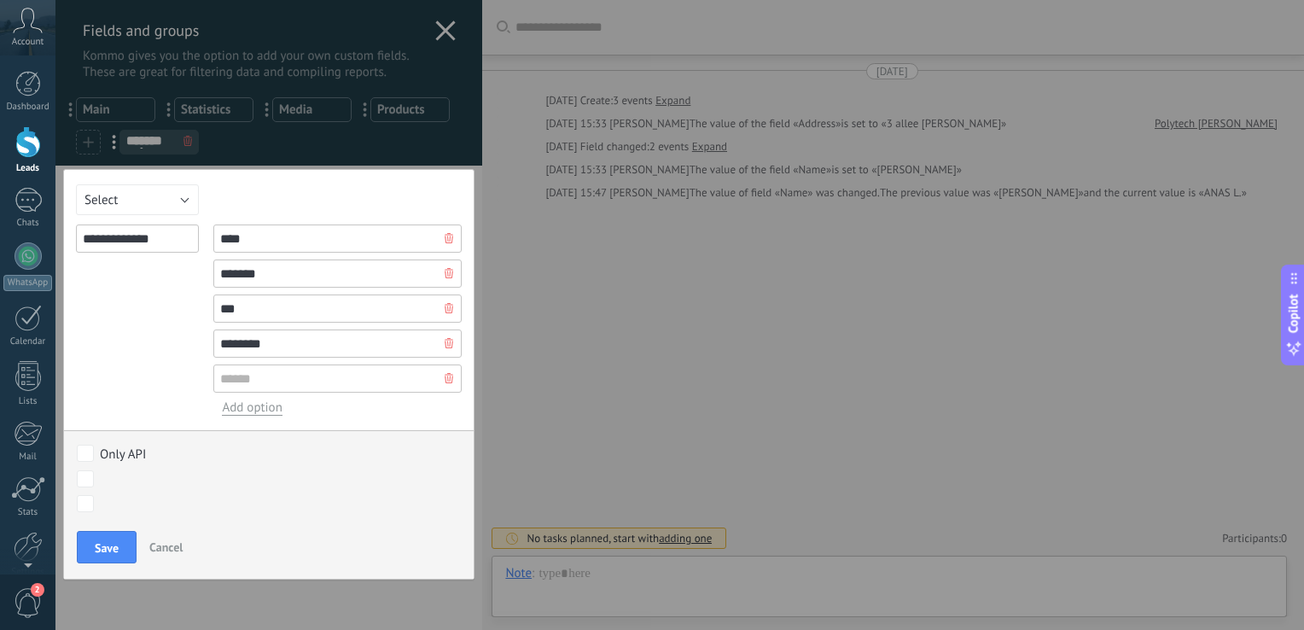
click at [0, 0] on div "Initial contact Discussions Decision making Contract discussion Closed - won Cl…" at bounding box center [0, 0] width 0 height 0
click at [123, 427] on div at bounding box center [679, 315] width 1248 height 630
click at [108, 535] on button "Save" at bounding box center [107, 547] width 60 height 32
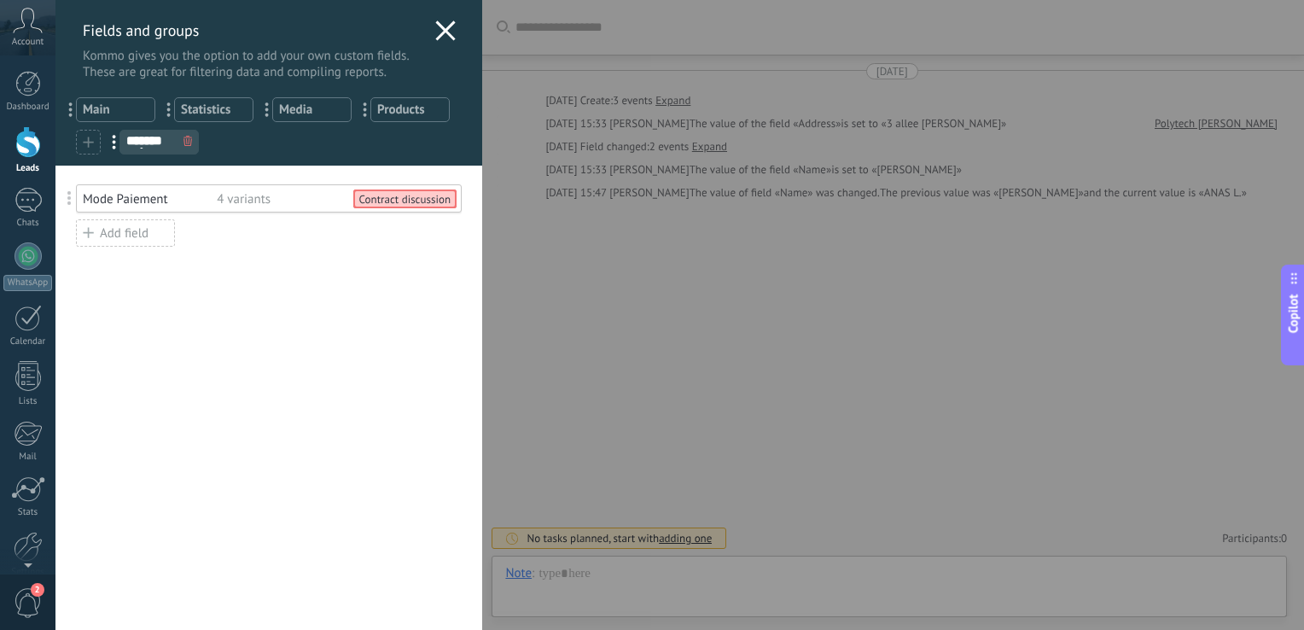
click at [439, 35] on icon at bounding box center [445, 30] width 20 height 20
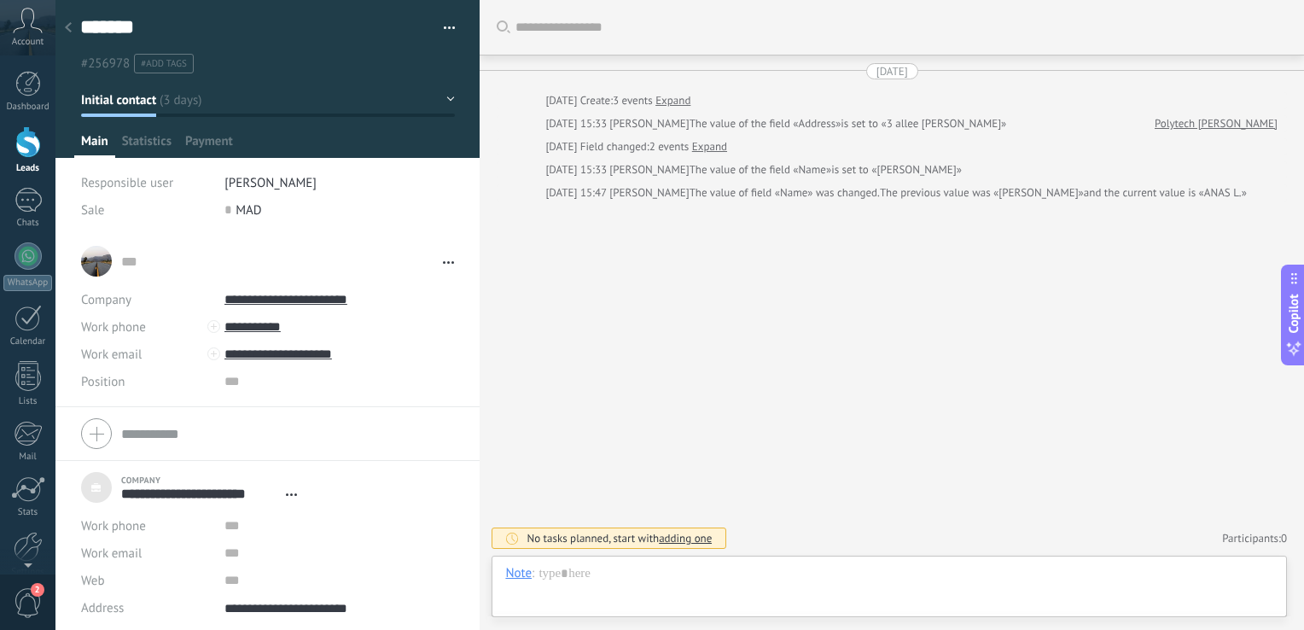
scroll to position [17, 0]
click at [72, 31] on div at bounding box center [68, 28] width 24 height 33
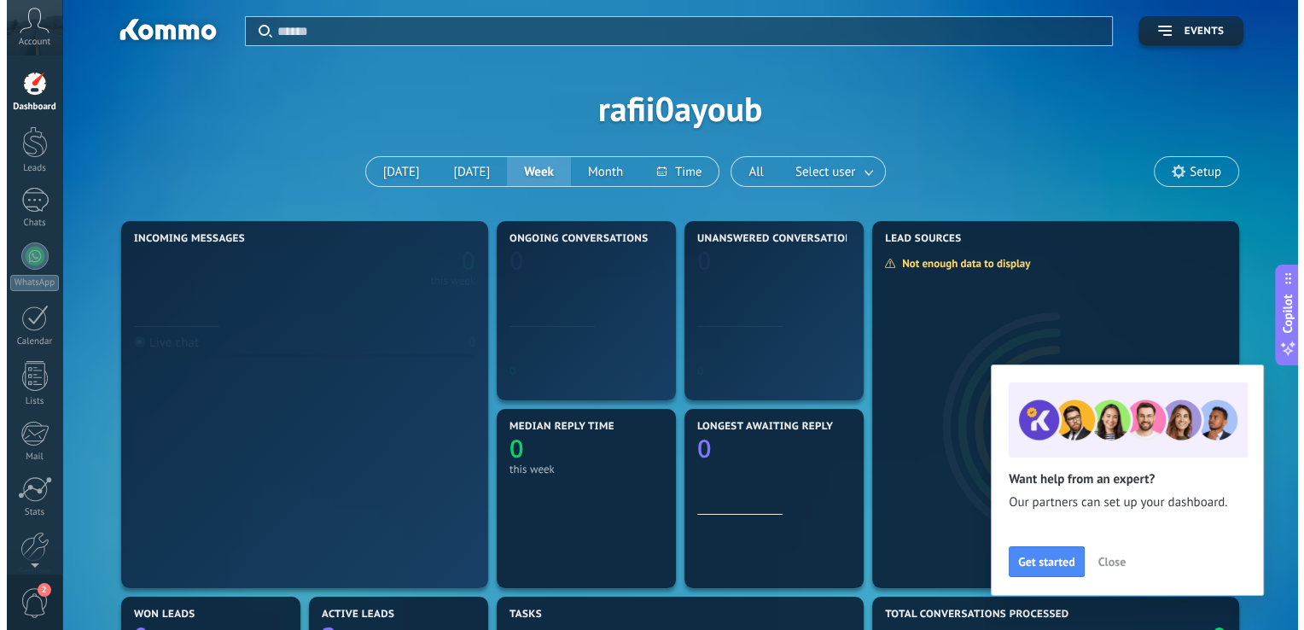
scroll to position [318, 738]
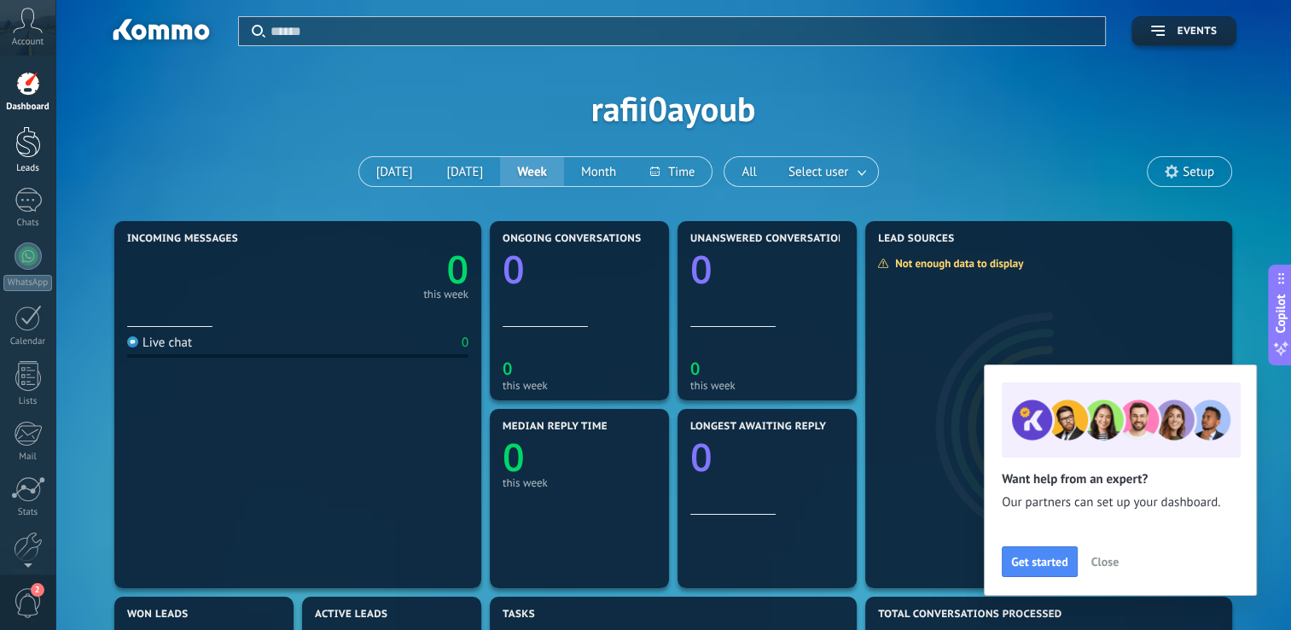
click at [39, 138] on div at bounding box center [28, 142] width 26 height 32
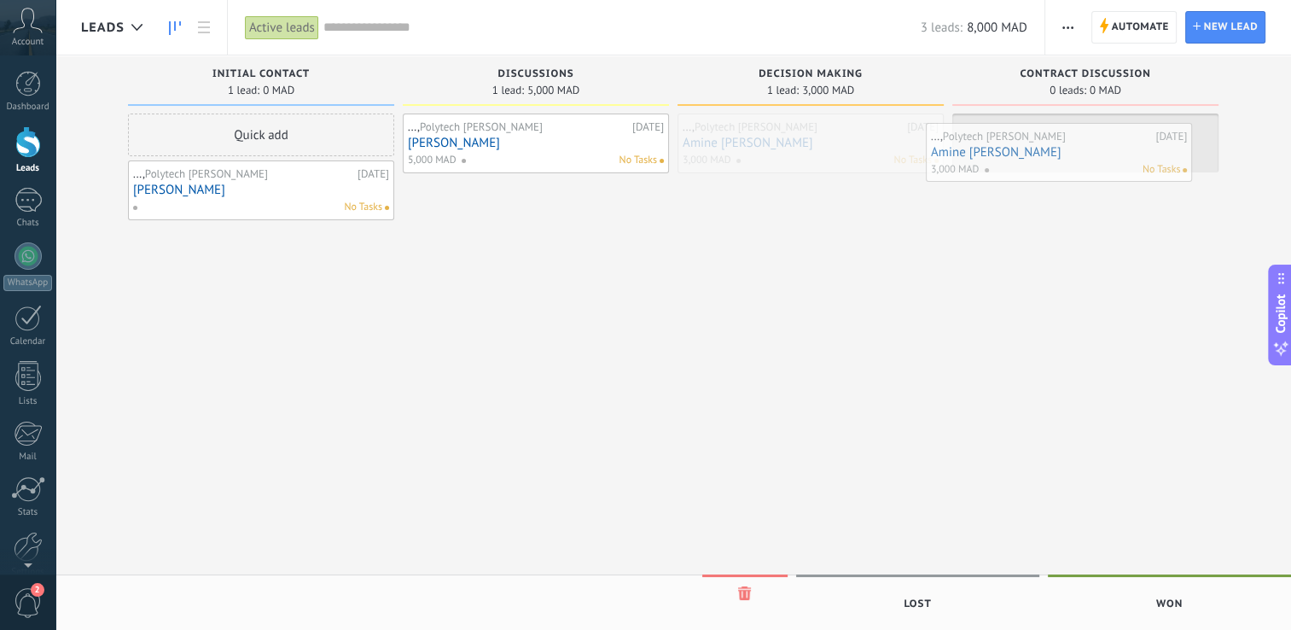
drag, startPoint x: 730, startPoint y: 159, endPoint x: 983, endPoint y: 166, distance: 252.7
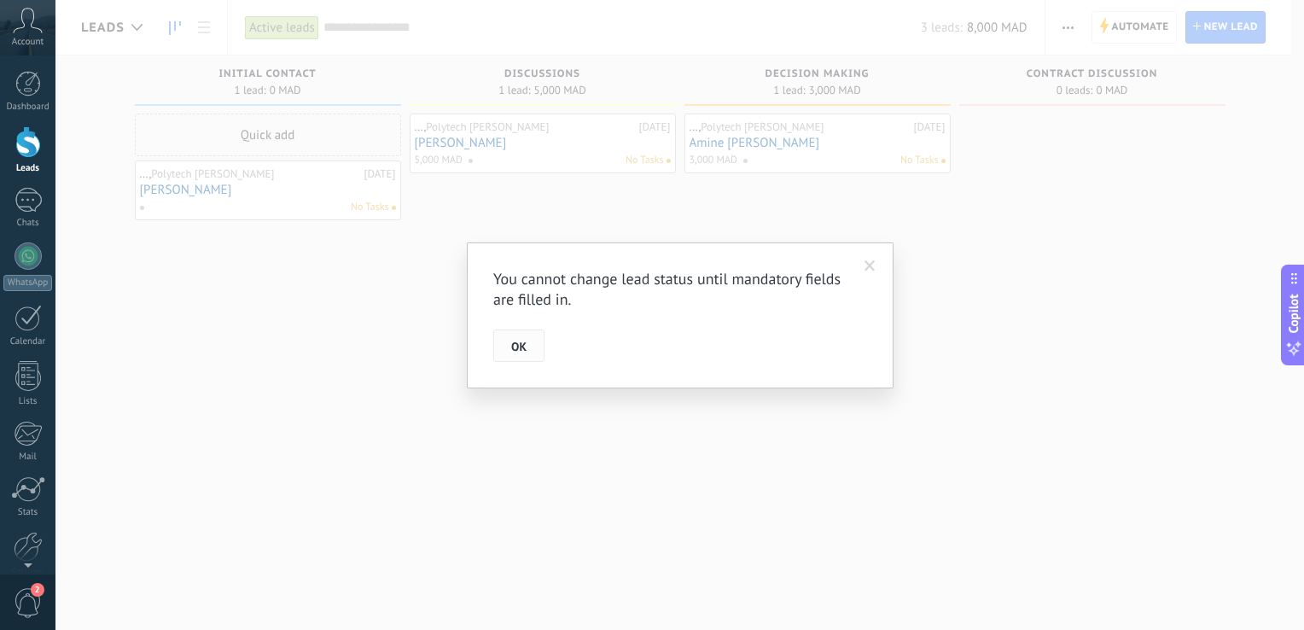
click at [519, 343] on span "OK" at bounding box center [518, 346] width 15 height 12
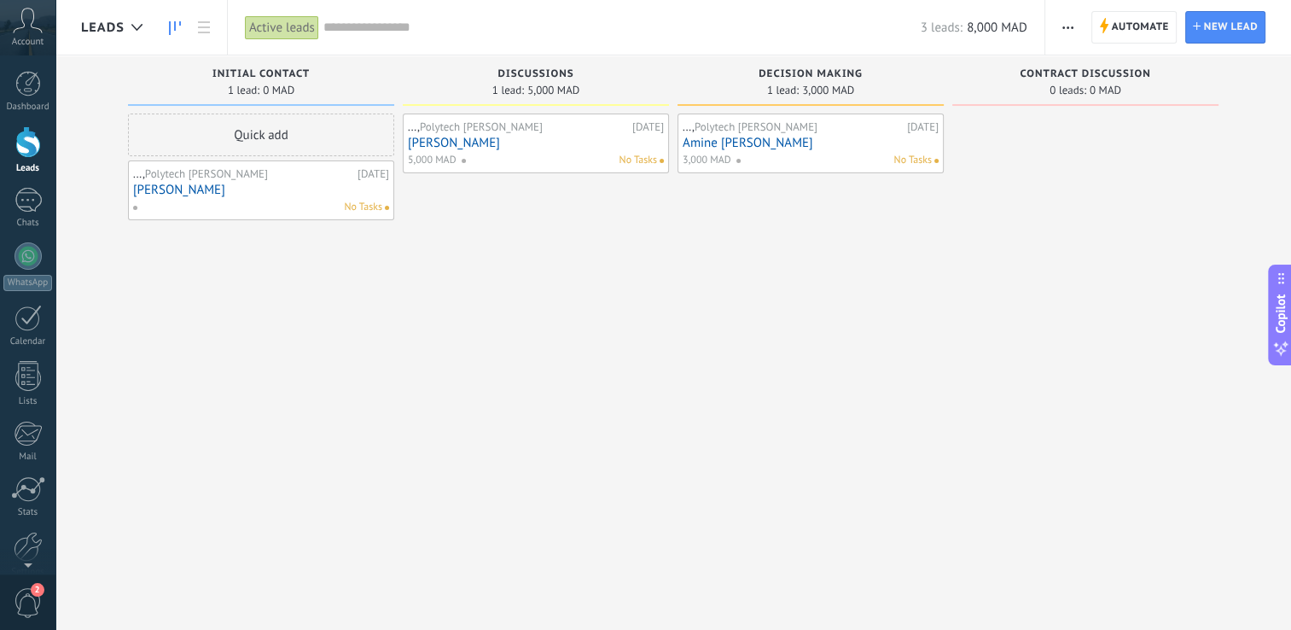
click at [761, 148] on link "Amine [PERSON_NAME]" at bounding box center [811, 143] width 256 height 15
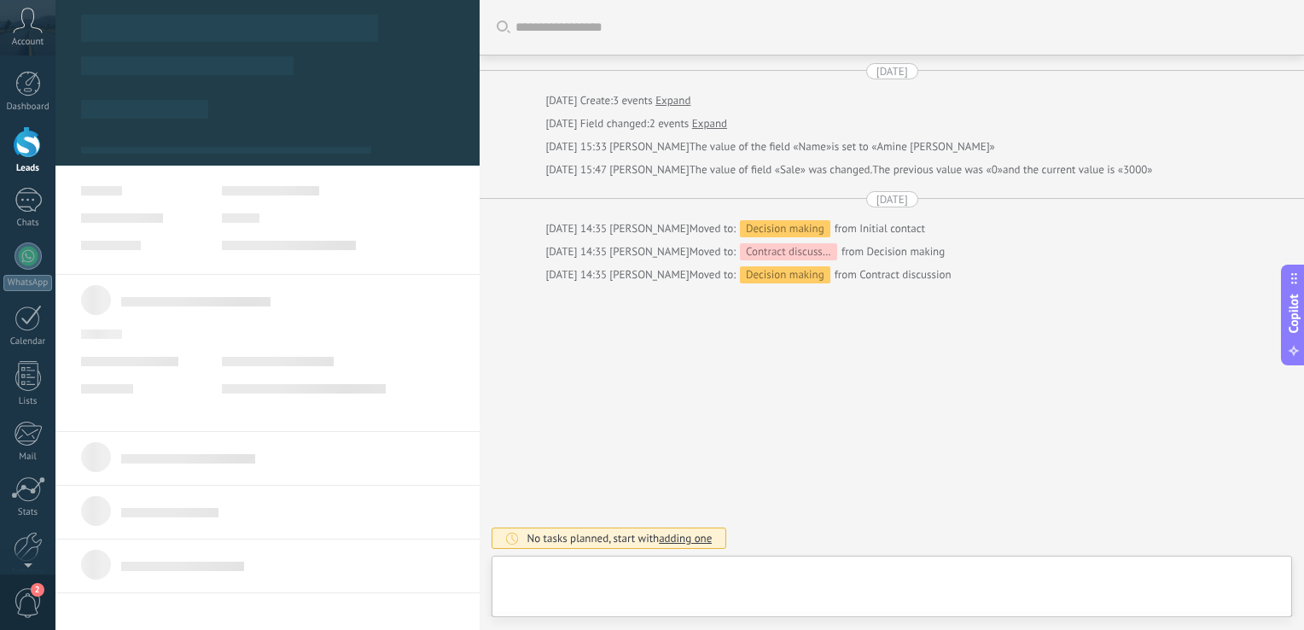
type textarea "***"
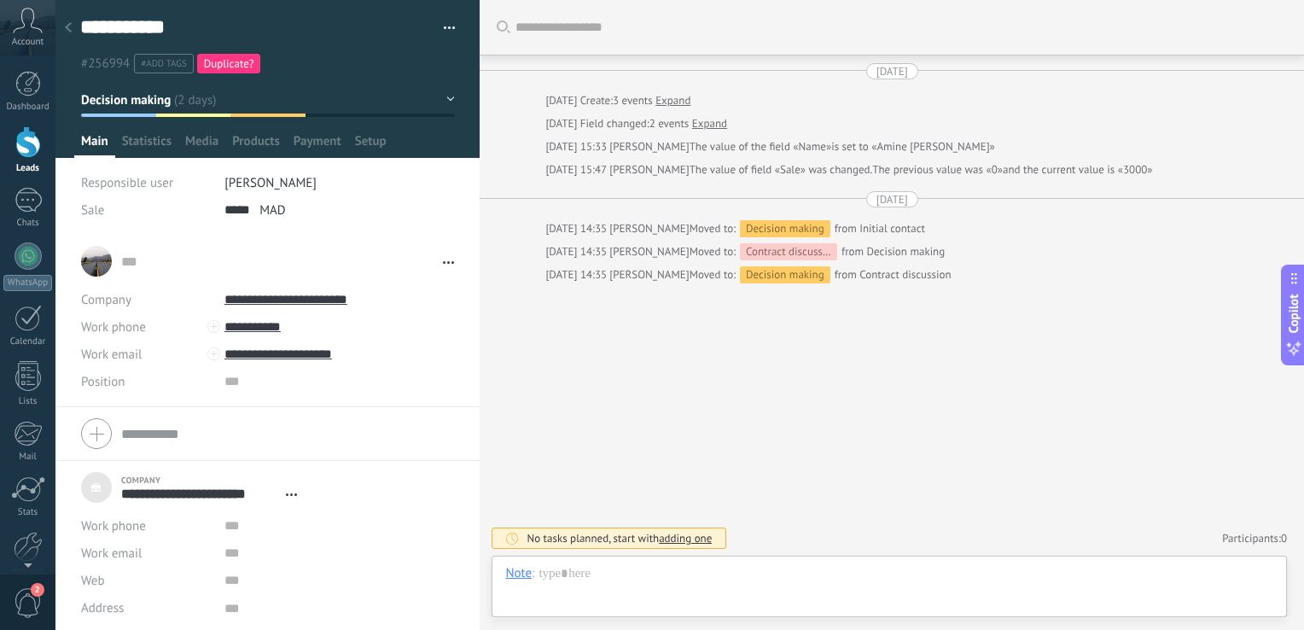
scroll to position [2, 0]
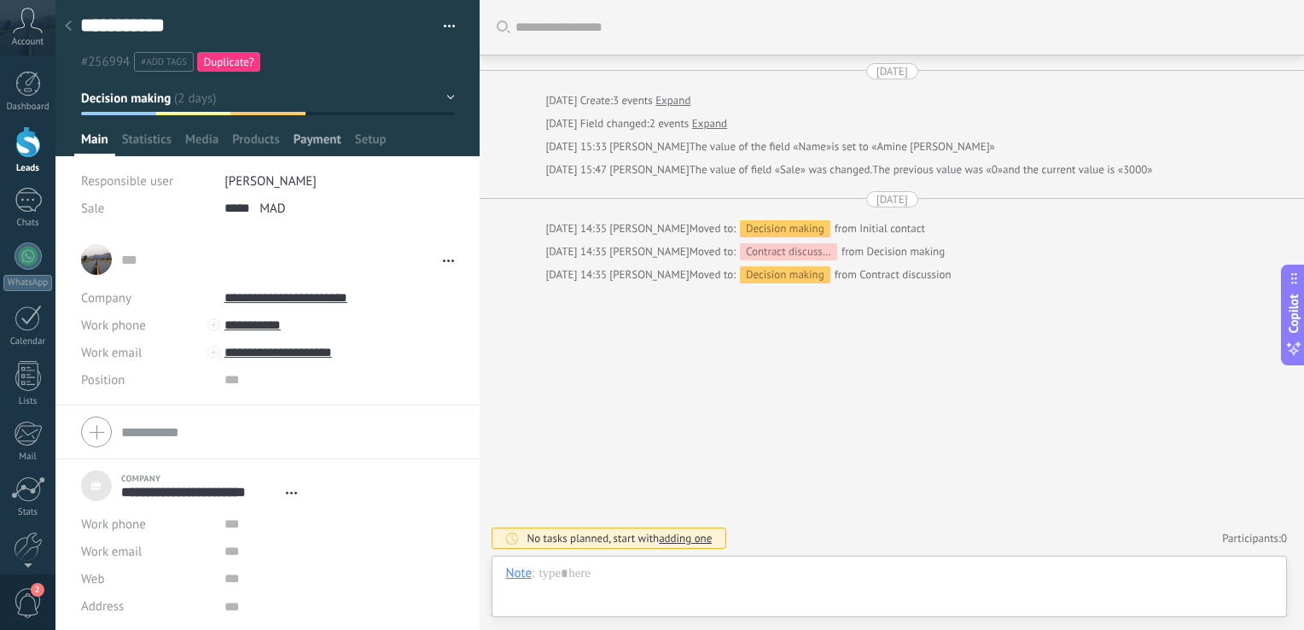
click at [301, 139] on span "Payment" at bounding box center [318, 143] width 48 height 25
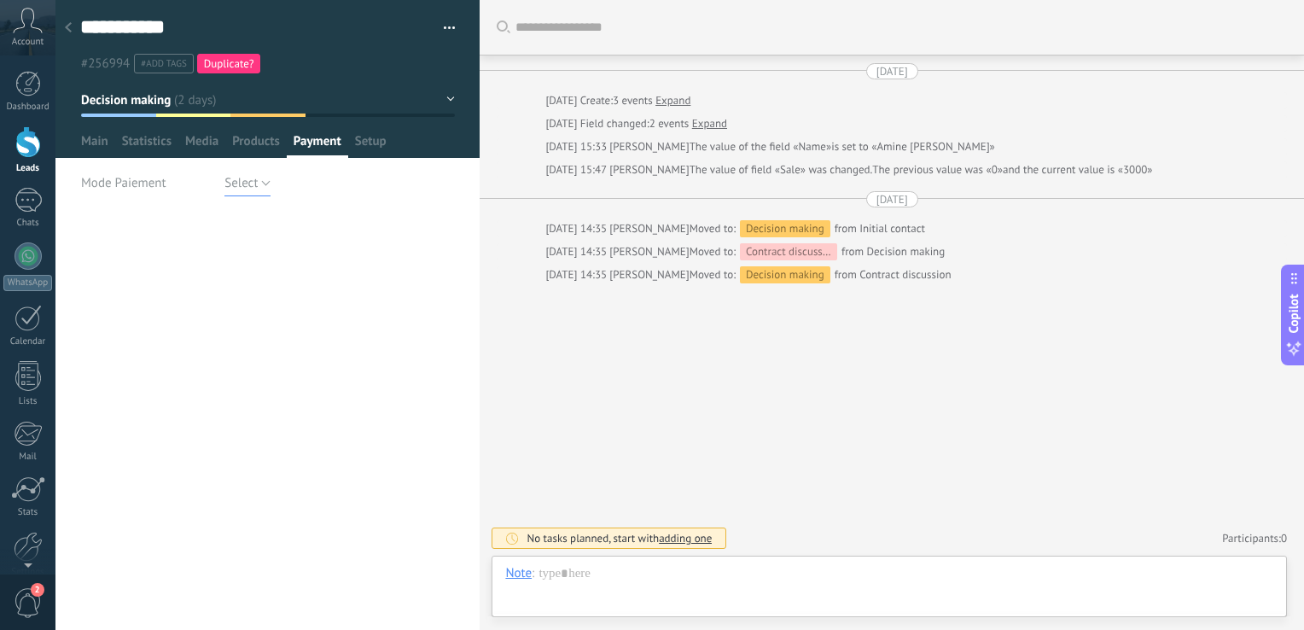
click at [257, 181] on button "Select" at bounding box center [247, 182] width 46 height 27
click at [256, 220] on div "**********" at bounding box center [267, 315] width 424 height 630
click at [253, 192] on button "Select" at bounding box center [247, 182] width 46 height 27
click at [253, 241] on span "Cheque" at bounding box center [323, 241] width 235 height 16
click at [102, 599] on span "Save" at bounding box center [102, 603] width 24 height 12
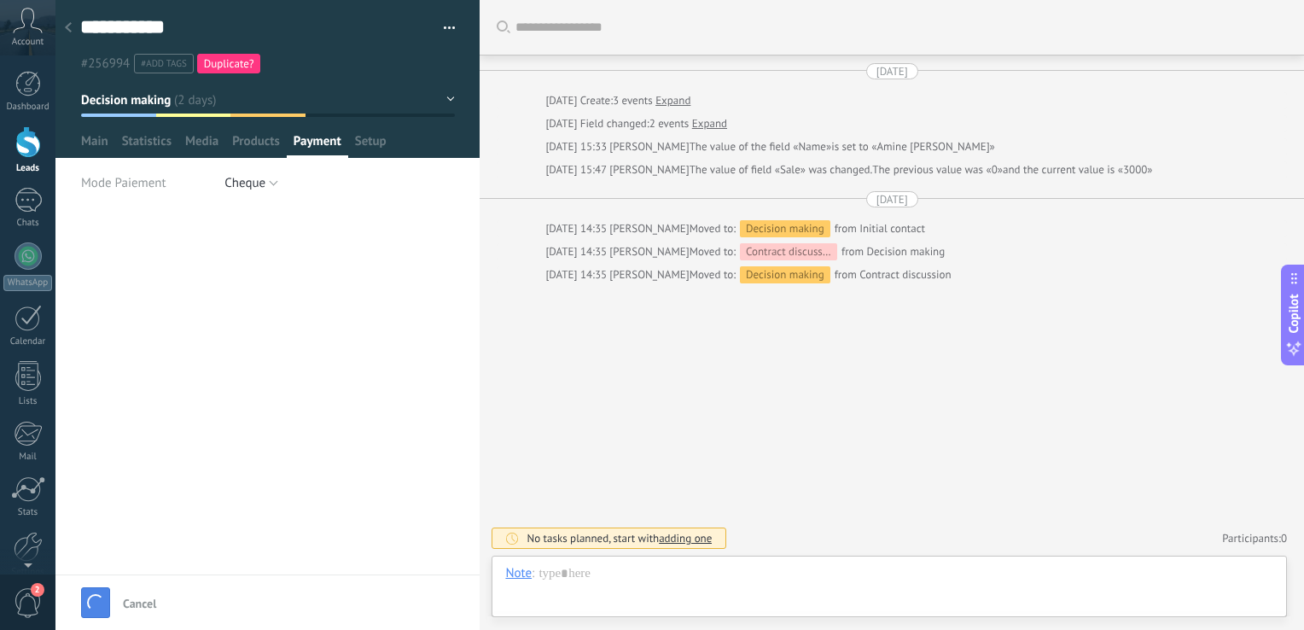
scroll to position [9, 0]
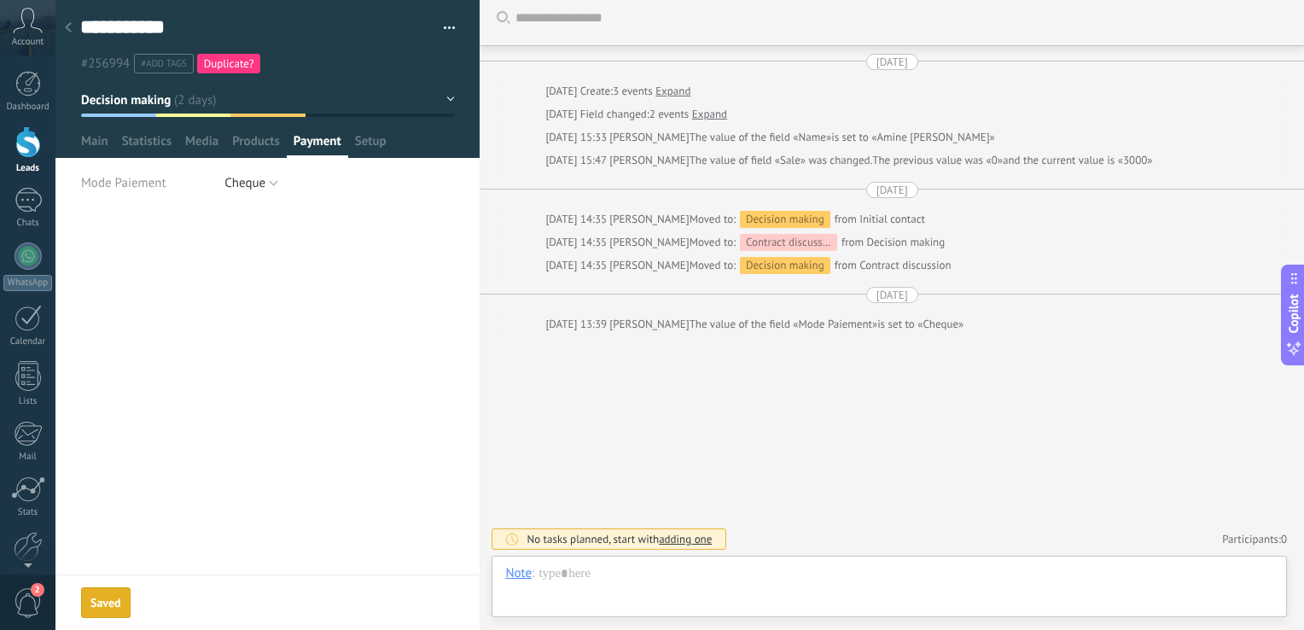
click at [123, 602] on div "**********" at bounding box center [267, 315] width 424 height 630
click at [96, 143] on span "Main" at bounding box center [94, 145] width 27 height 25
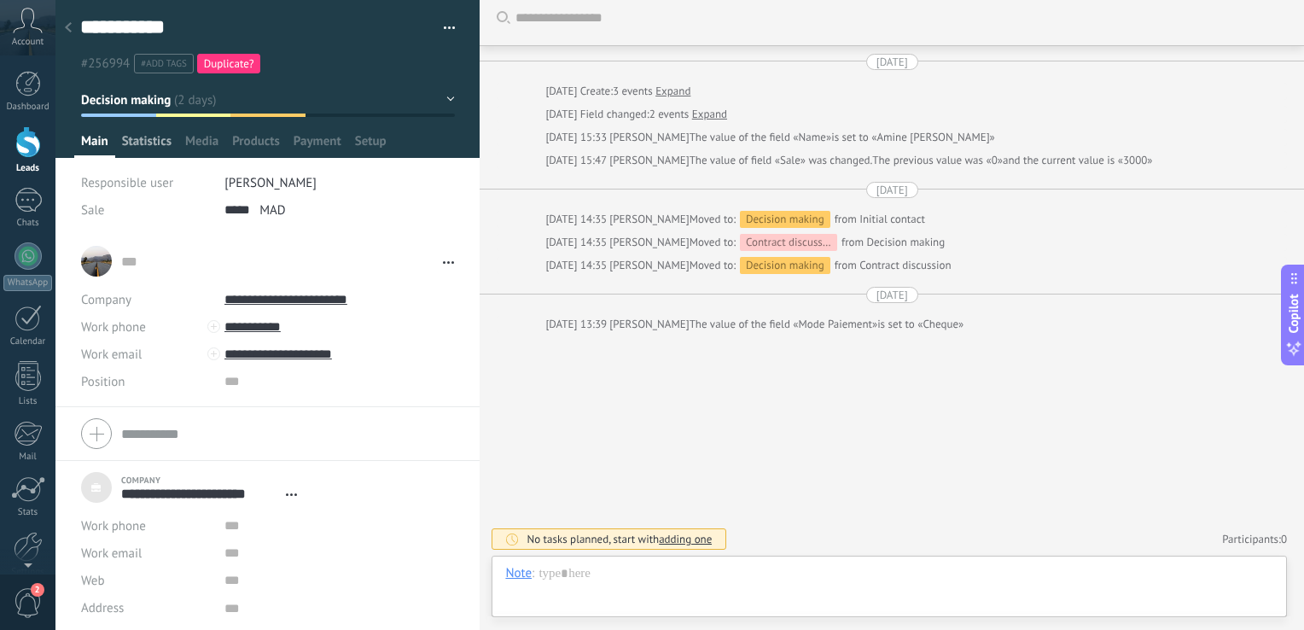
click at [123, 137] on div "Statistics" at bounding box center [146, 145] width 63 height 25
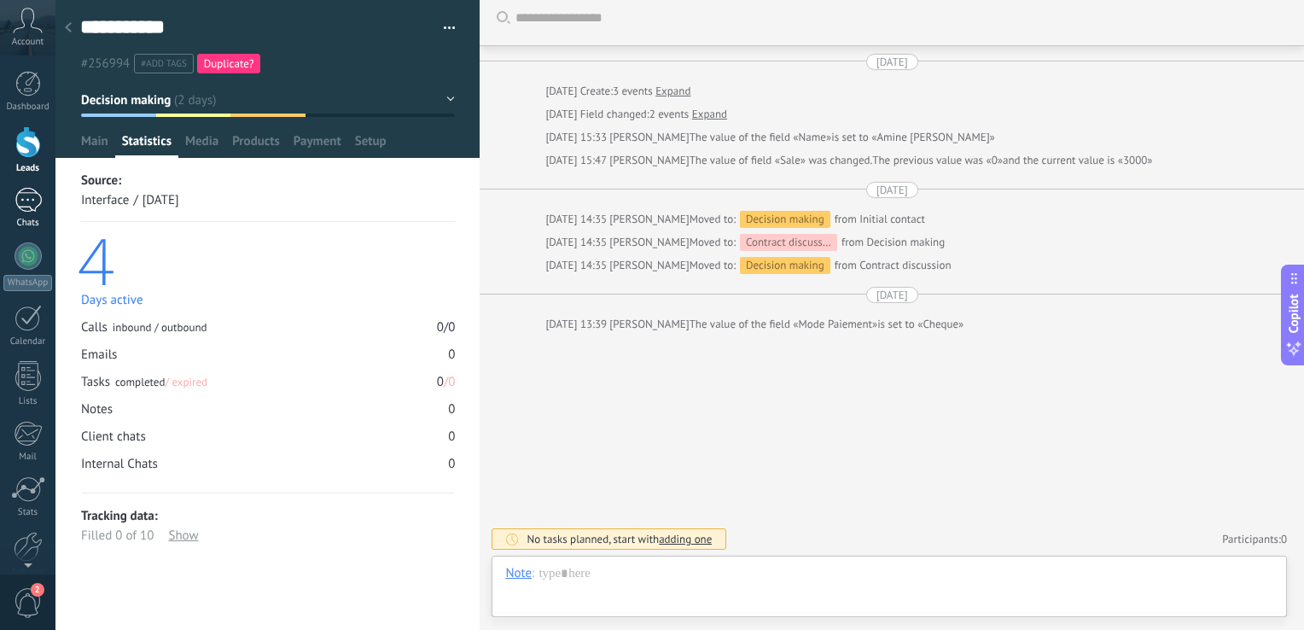
click at [34, 214] on link "Chats" at bounding box center [27, 208] width 55 height 41
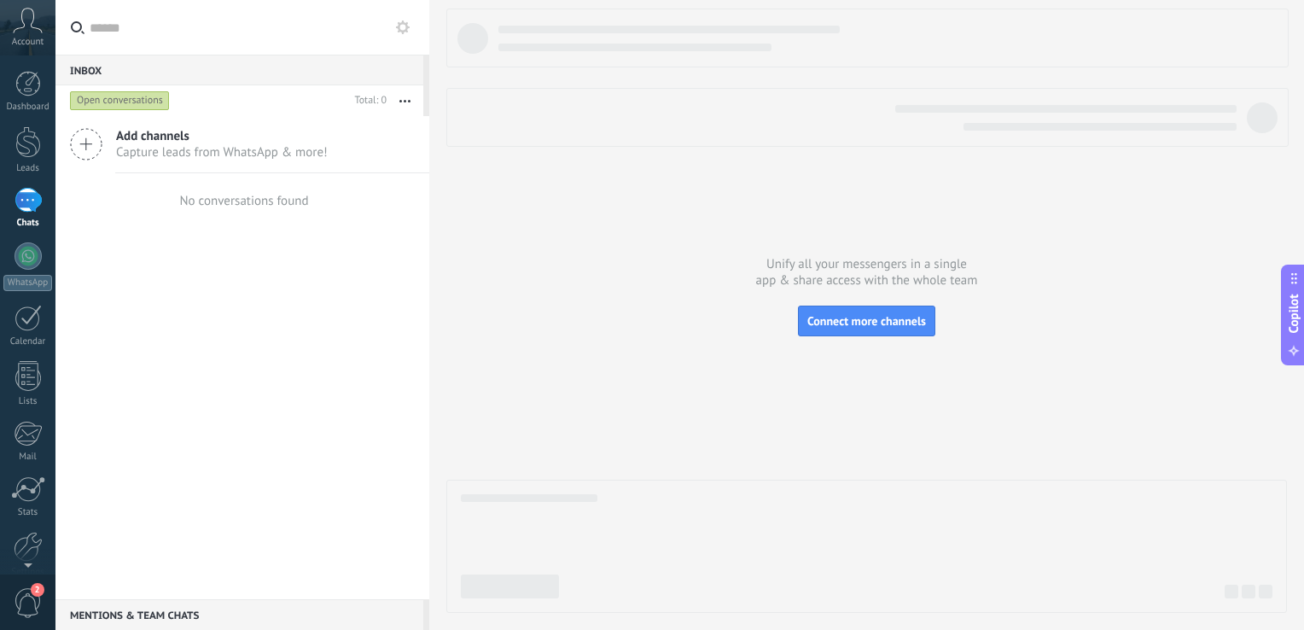
click at [85, 158] on icon at bounding box center [86, 144] width 32 height 32
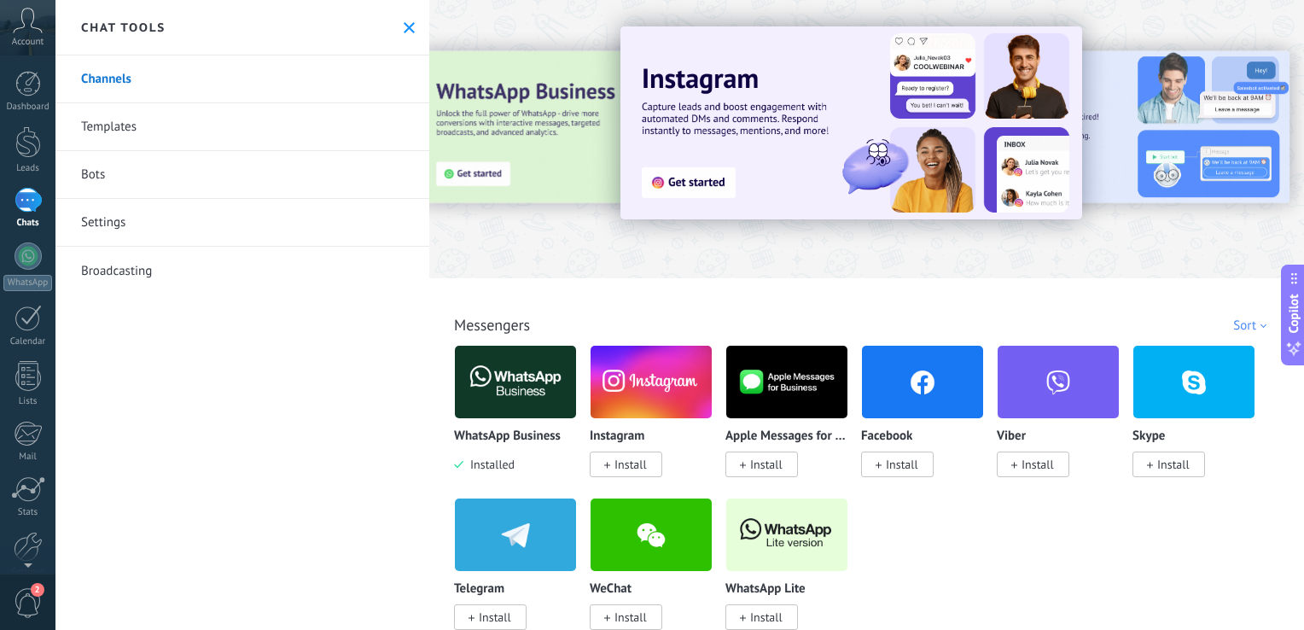
click at [148, 133] on link "Templates" at bounding box center [242, 127] width 374 height 48
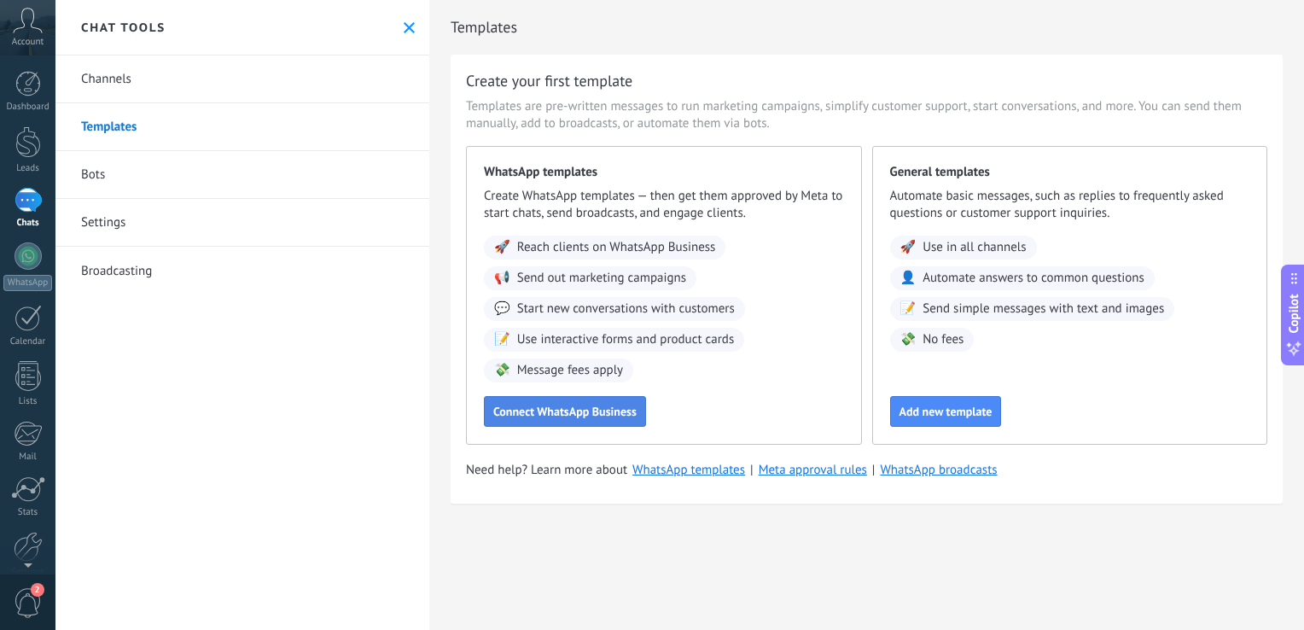
click at [605, 411] on span "Connect WhatsApp Business" at bounding box center [564, 411] width 143 height 12
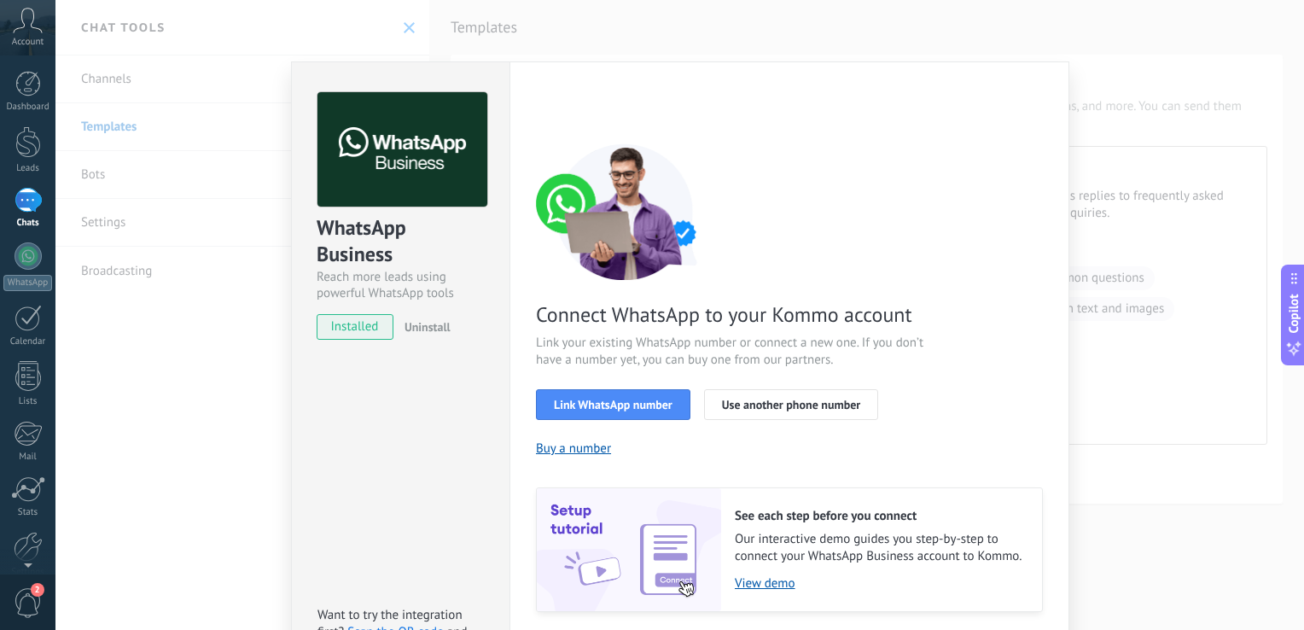
click at [263, 356] on div "WhatsApp Business Reach more leads using powerful WhatsApp tools installed Unin…" at bounding box center [679, 315] width 1248 height 630
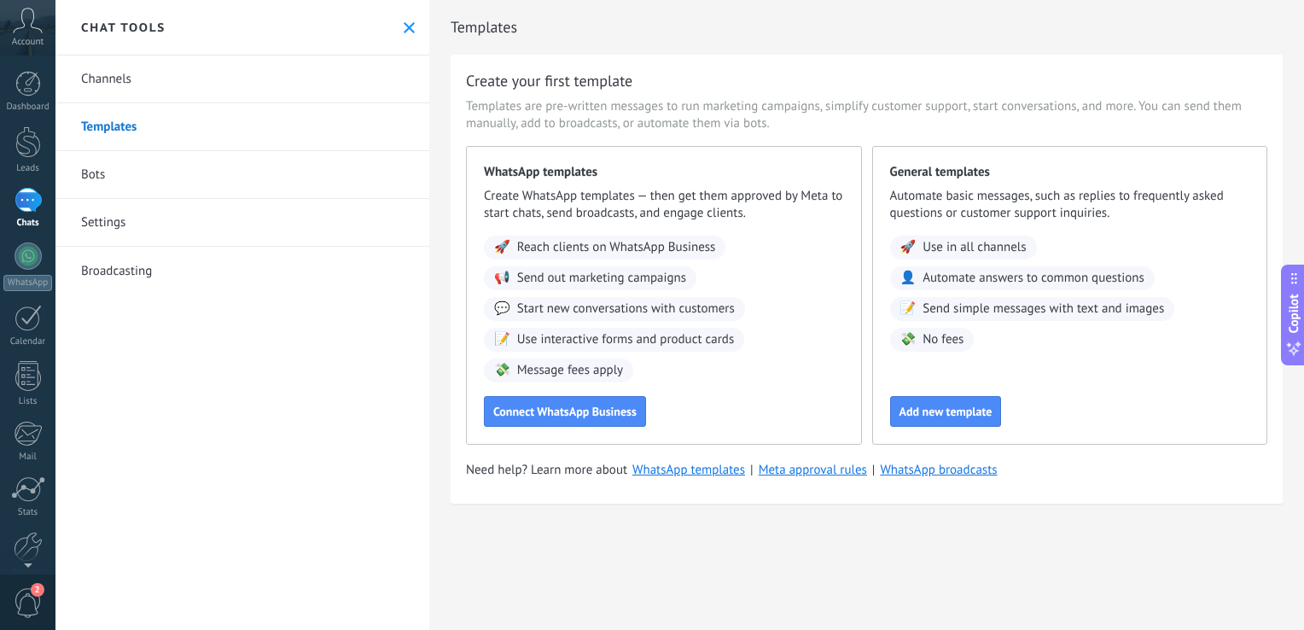
click at [120, 262] on link "Broadcasting" at bounding box center [242, 271] width 374 height 48
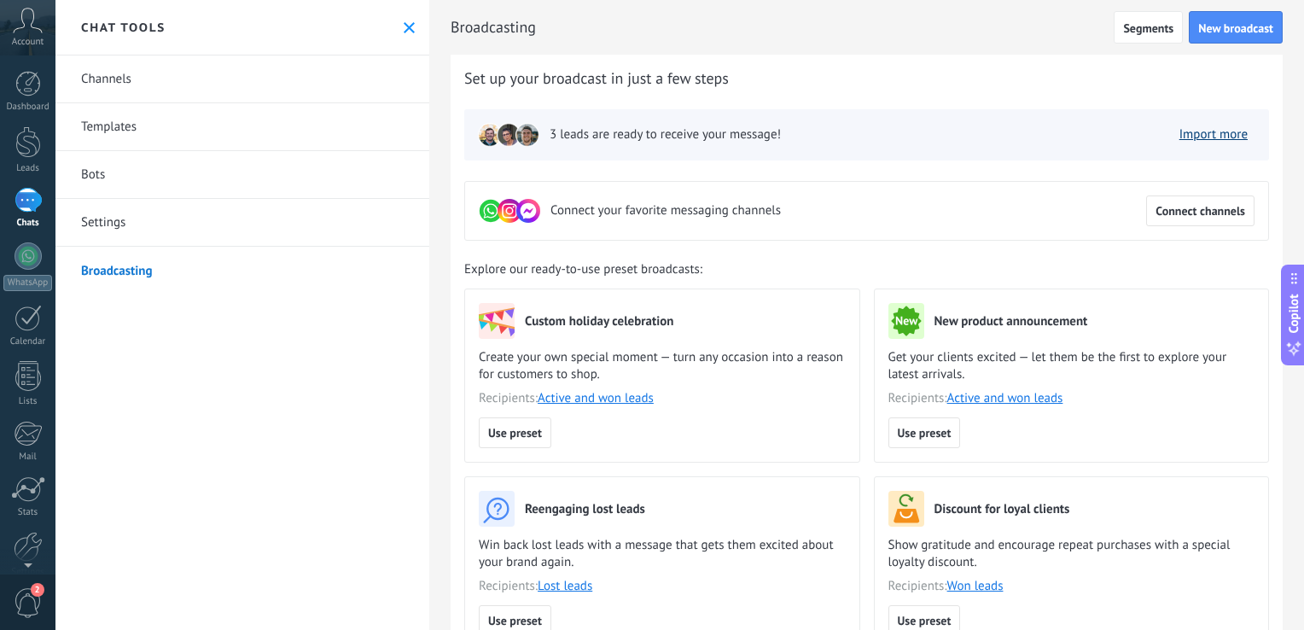
click at [1210, 141] on link "Import more" at bounding box center [1213, 134] width 68 height 16
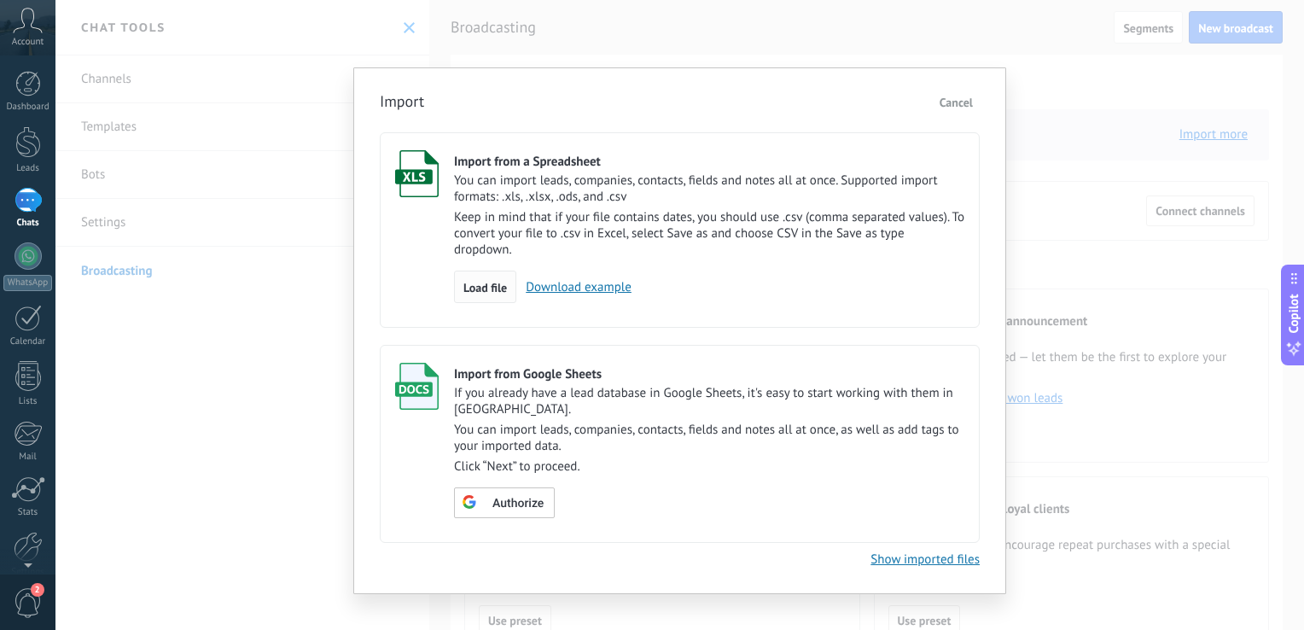
click at [493, 288] on span "Load file" at bounding box center [485, 288] width 44 height 12
click at [0, 0] on input "Import from a Spreadsheet You can import leads, companies, contacts, fields and…" at bounding box center [0, 0] width 0 height 0
click at [949, 104] on span "Cancel" at bounding box center [956, 102] width 33 height 15
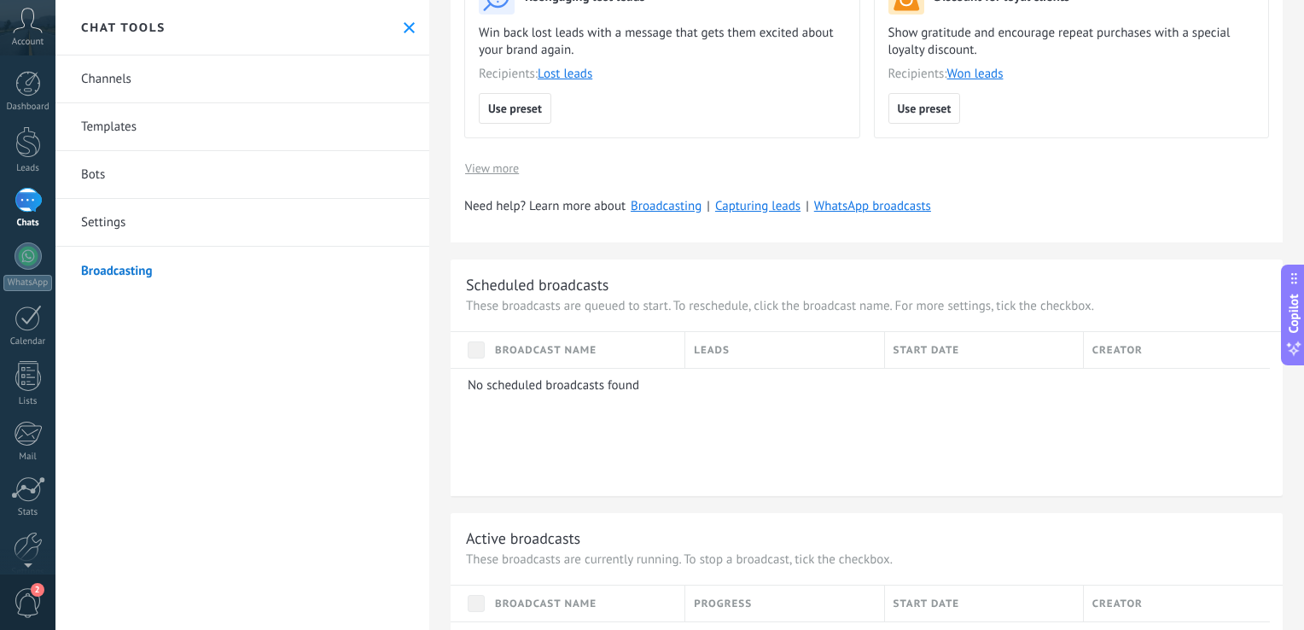
scroll to position [427, 0]
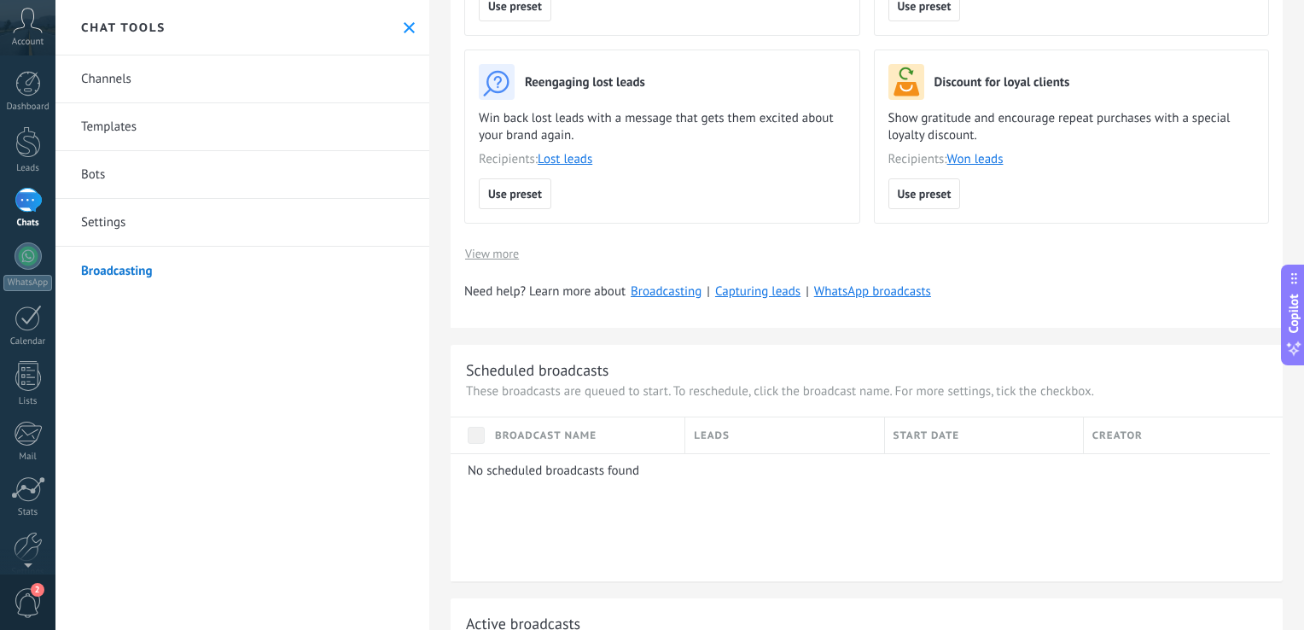
click at [492, 252] on span "View more" at bounding box center [492, 253] width 54 height 12
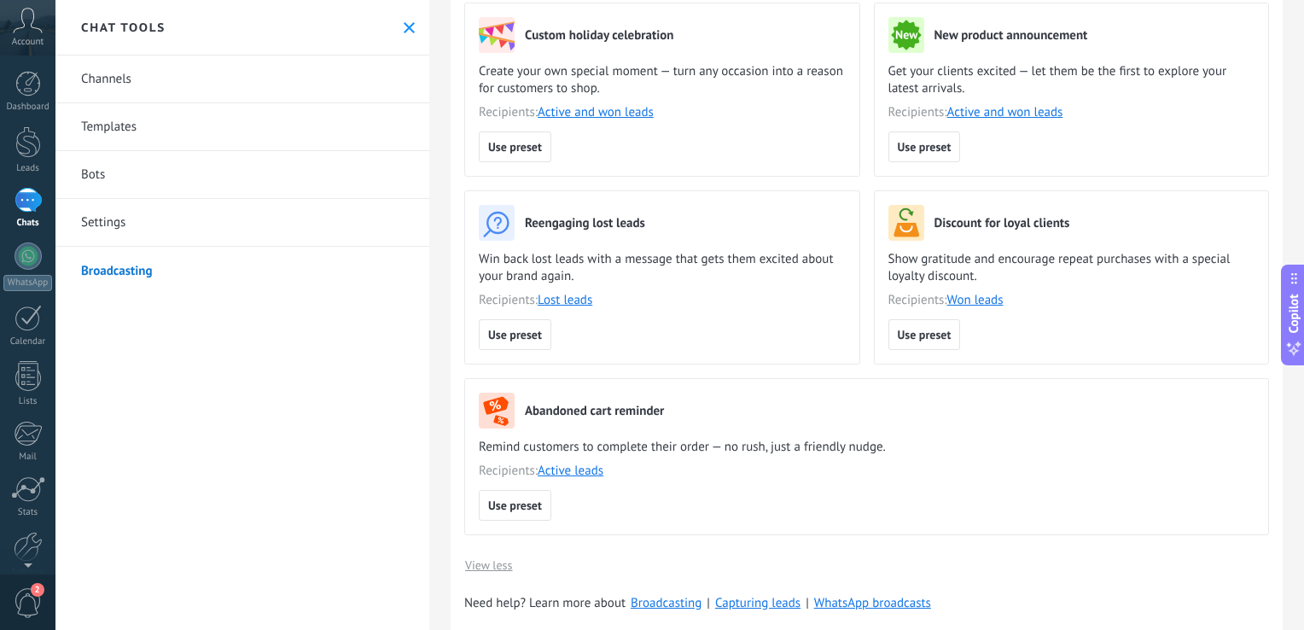
scroll to position [256, 0]
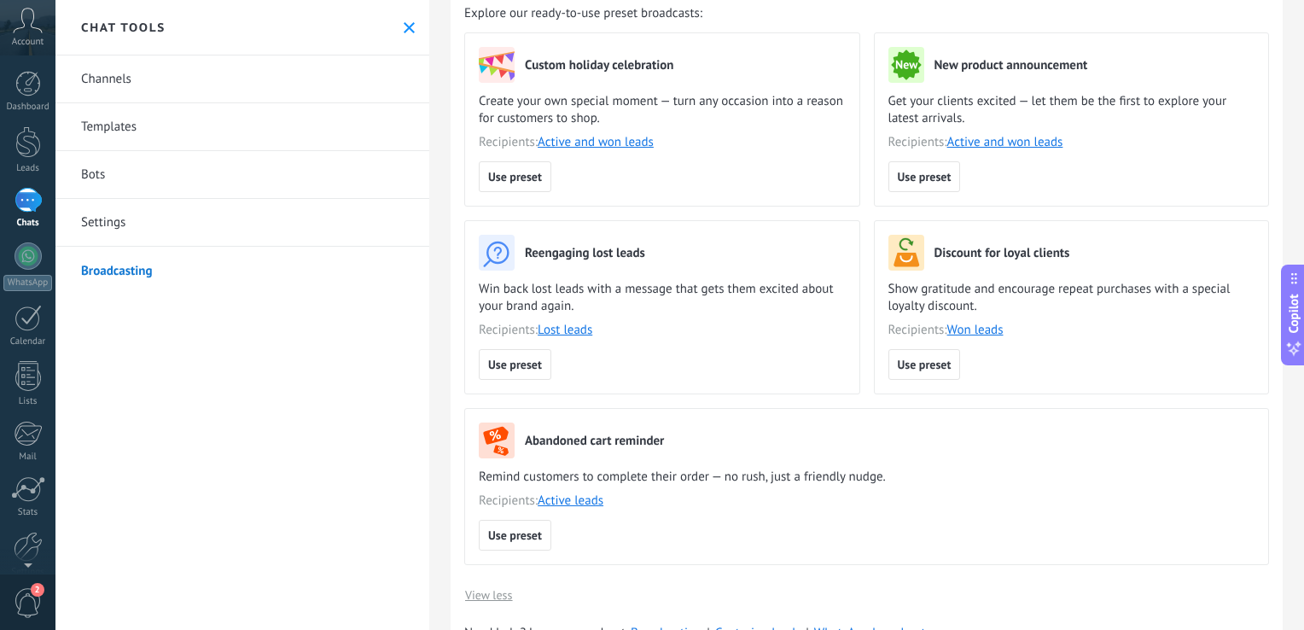
click at [131, 232] on link "Settings" at bounding box center [242, 223] width 374 height 48
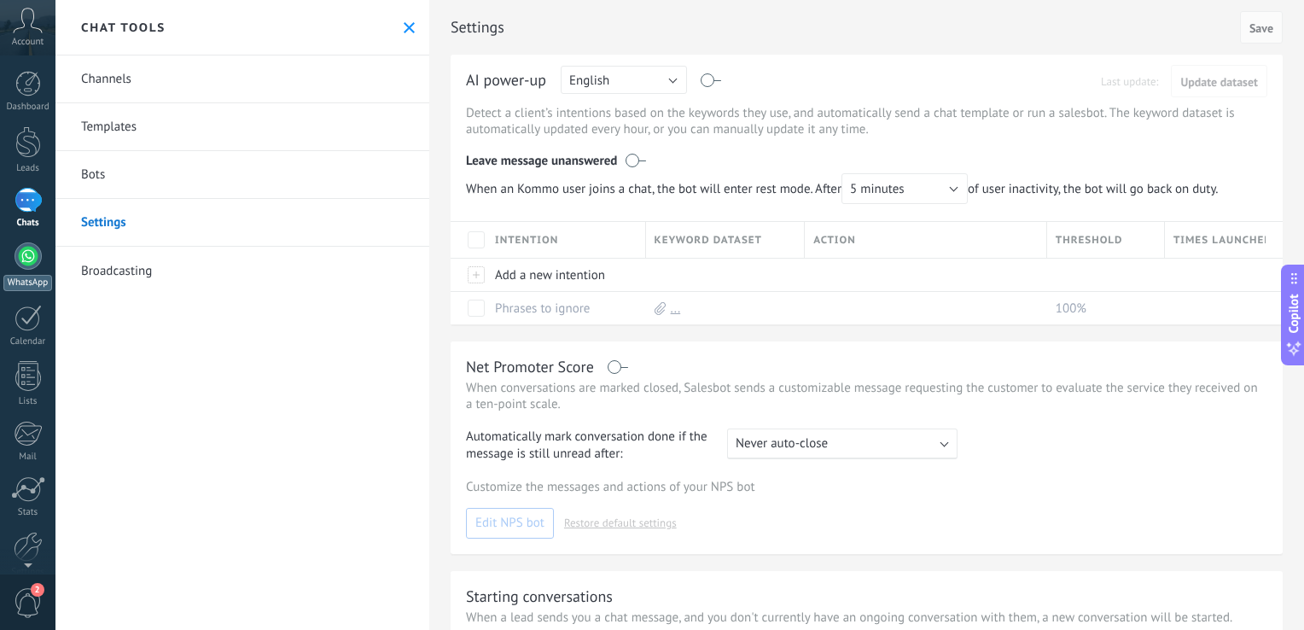
click at [30, 259] on div at bounding box center [28, 255] width 27 height 27
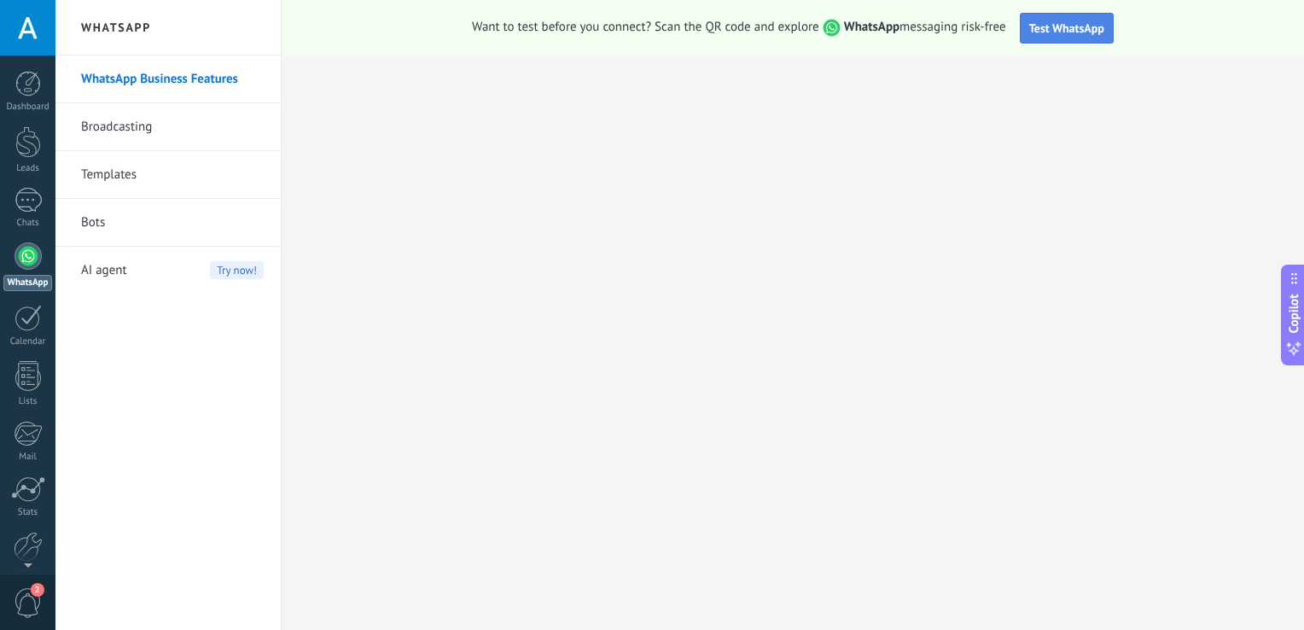
click at [1053, 38] on button "Test WhatsApp" at bounding box center [1067, 28] width 94 height 31
